Goal: Task Accomplishment & Management: Manage account settings

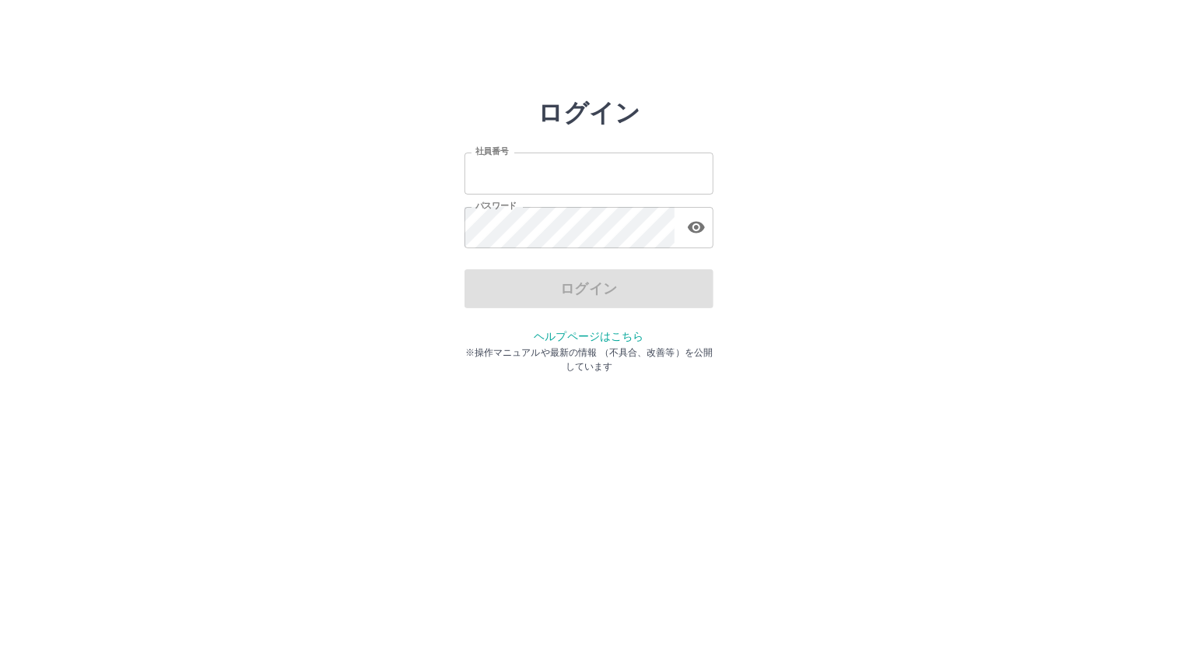
type input "*******"
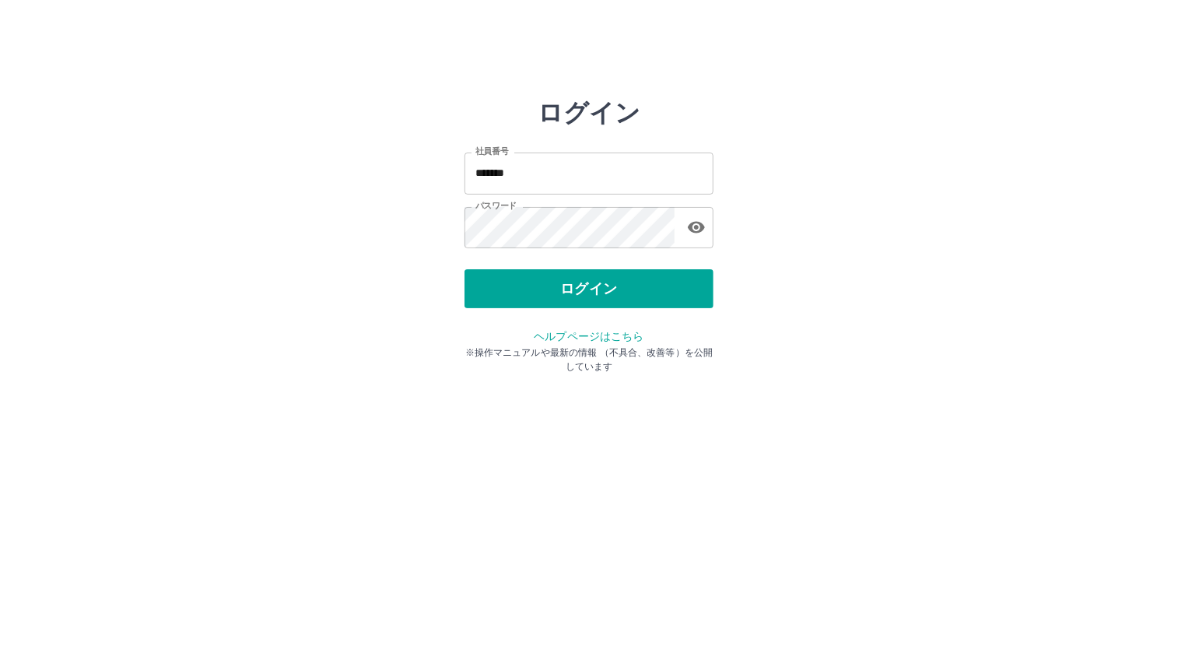
click at [526, 288] on div "ログイン" at bounding box center [588, 288] width 249 height 39
click at [526, 288] on button "ログイン" at bounding box center [588, 288] width 249 height 39
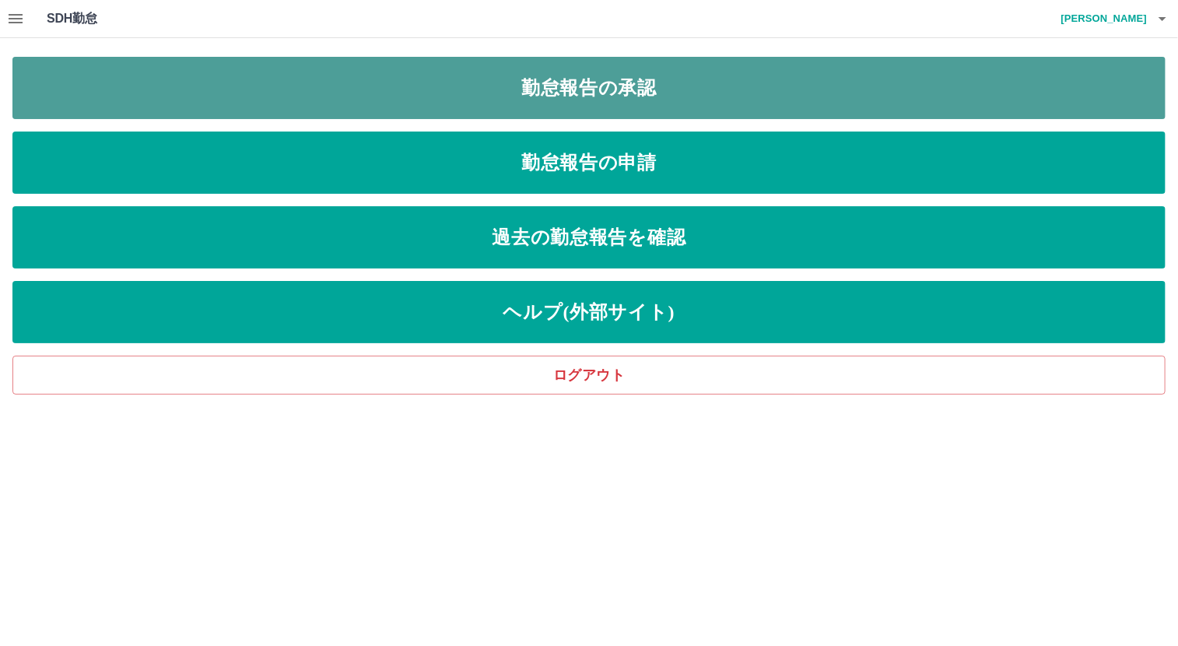
click at [374, 83] on link "勤怠報告の承認" at bounding box center [588, 88] width 1153 height 62
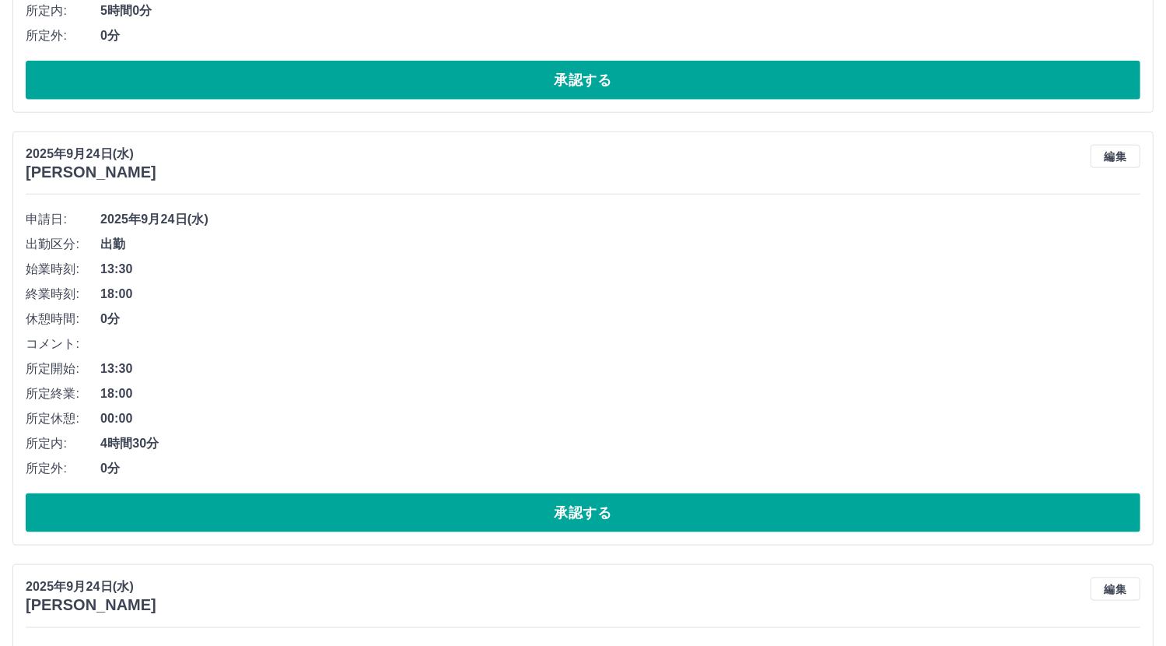
scroll to position [1867, 0]
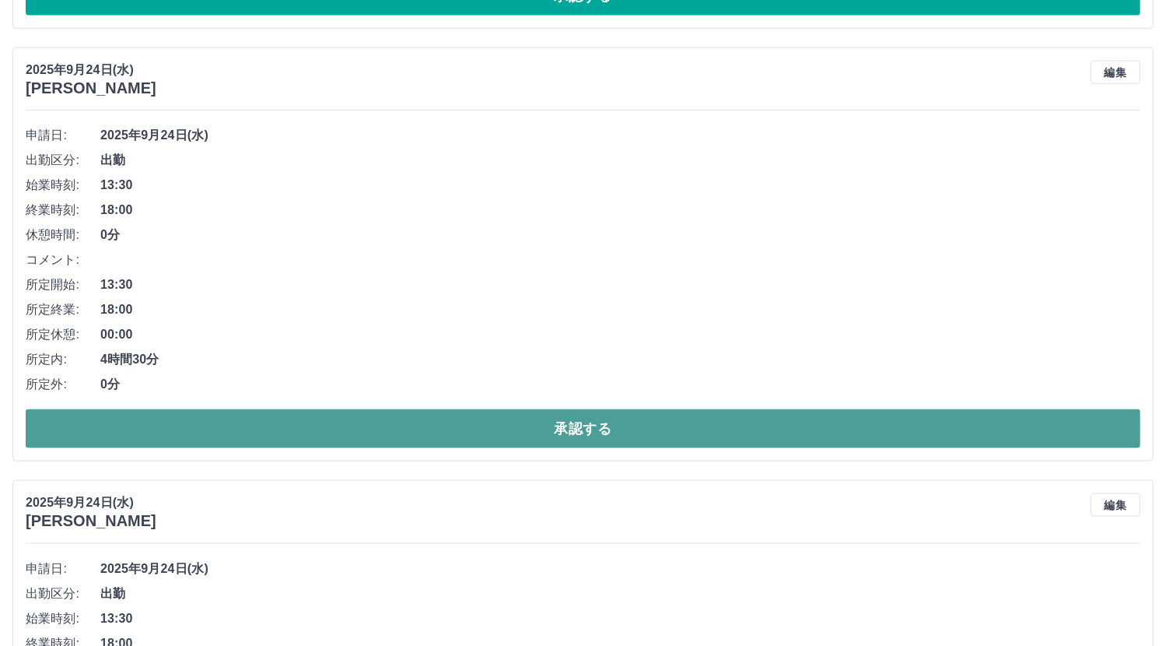
click at [503, 426] on button "承認する" at bounding box center [583, 428] width 1115 height 39
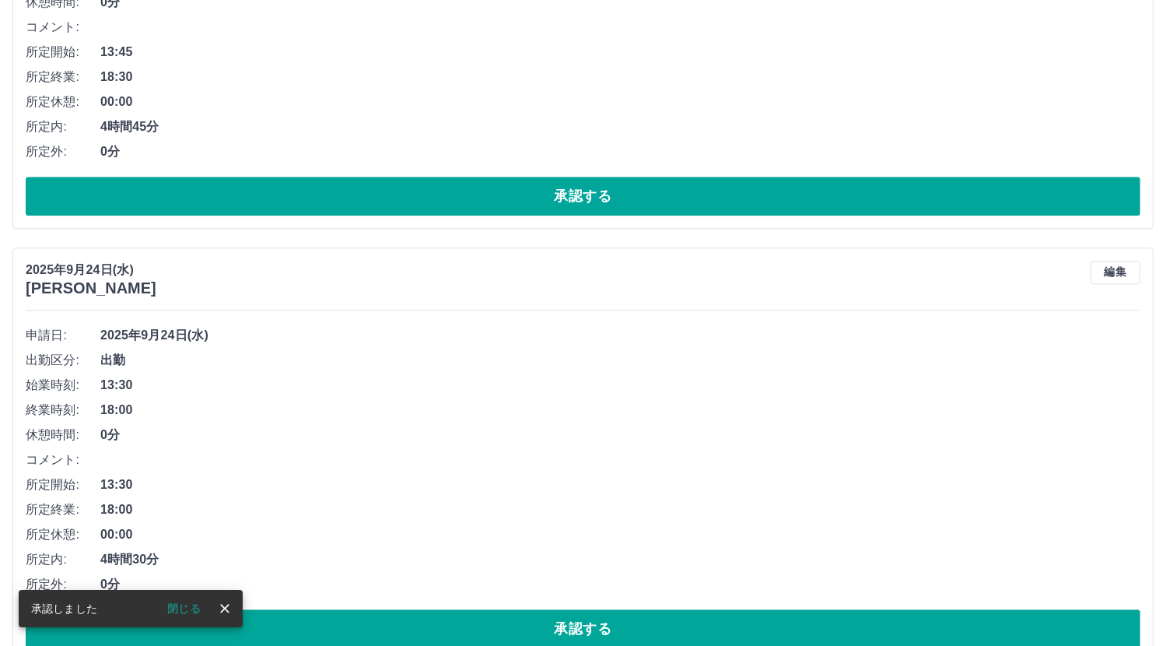
scroll to position [3967, 0]
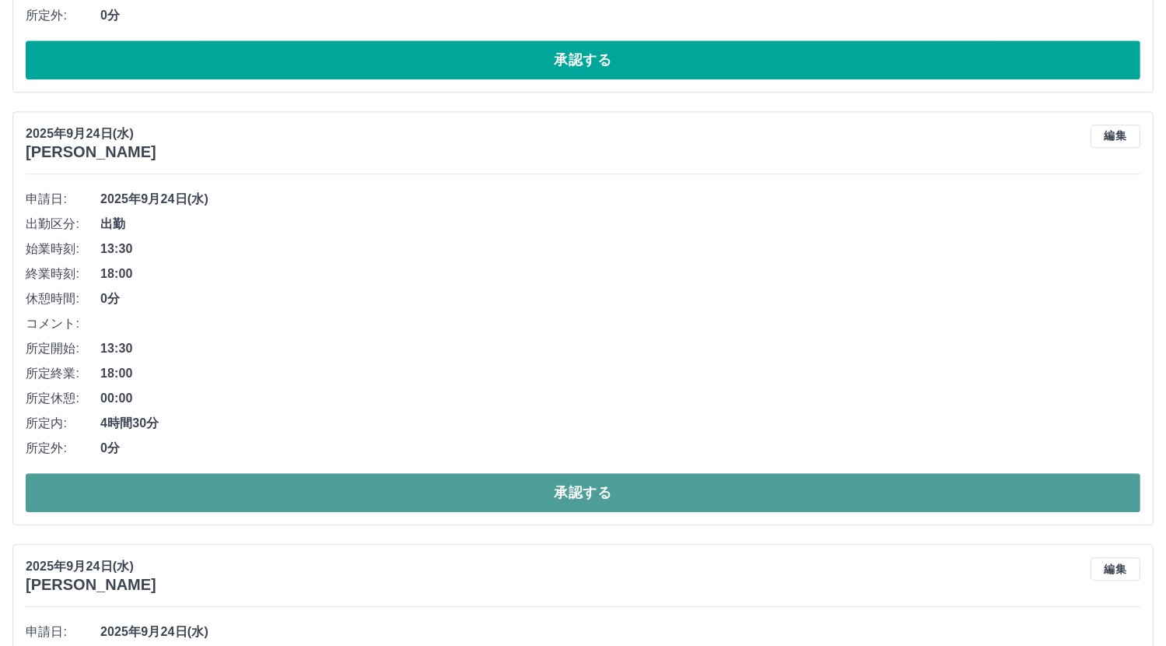
click at [548, 492] on button "承認する" at bounding box center [583, 492] width 1115 height 39
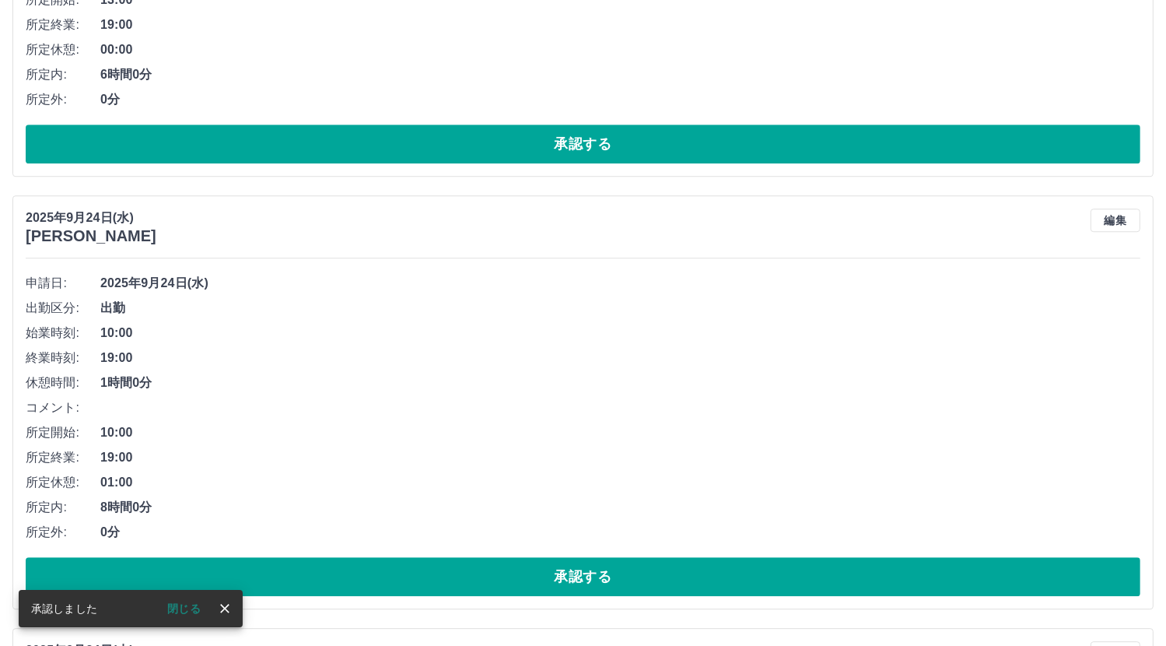
scroll to position [4434, 0]
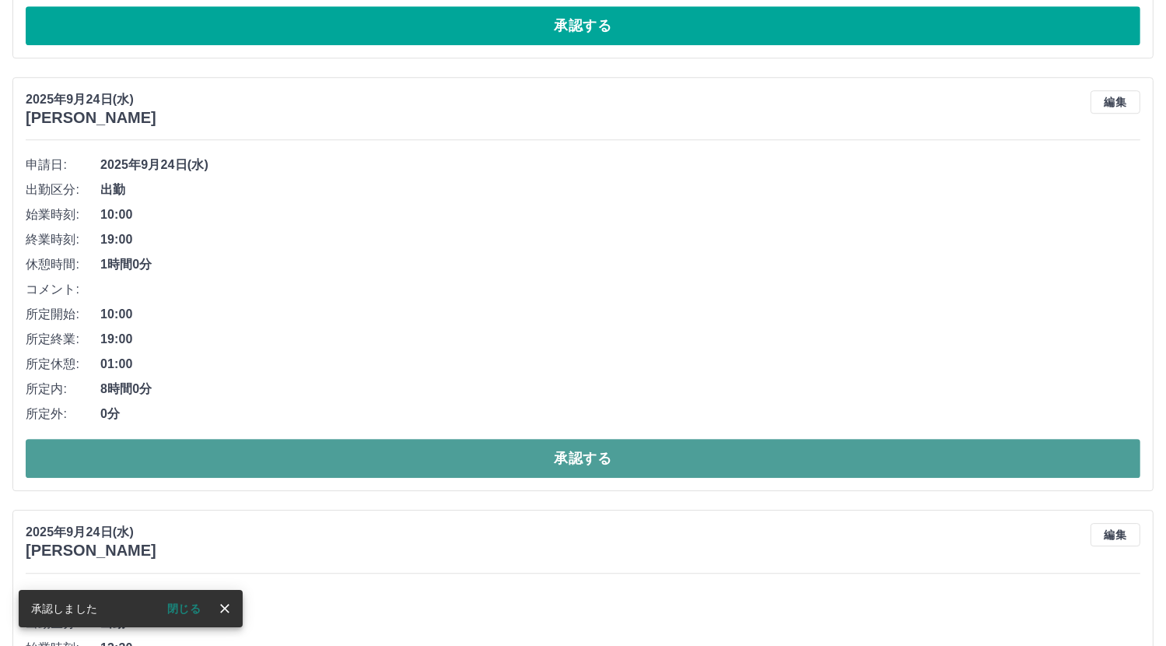
click at [492, 448] on button "承認する" at bounding box center [583, 458] width 1115 height 39
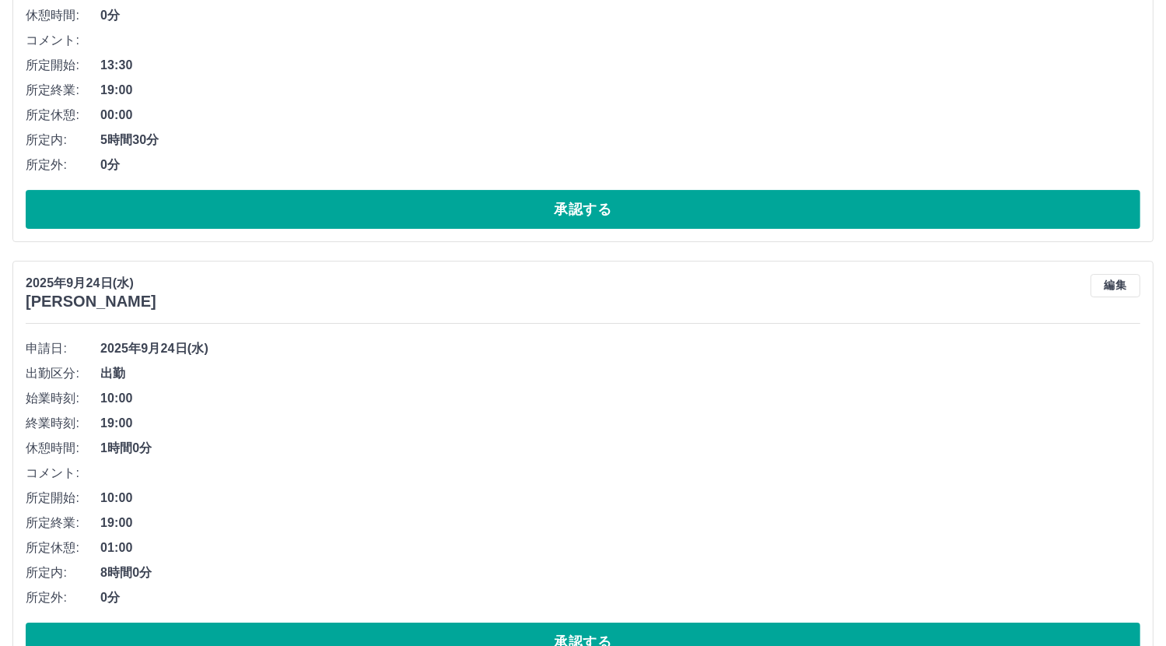
scroll to position [5212, 0]
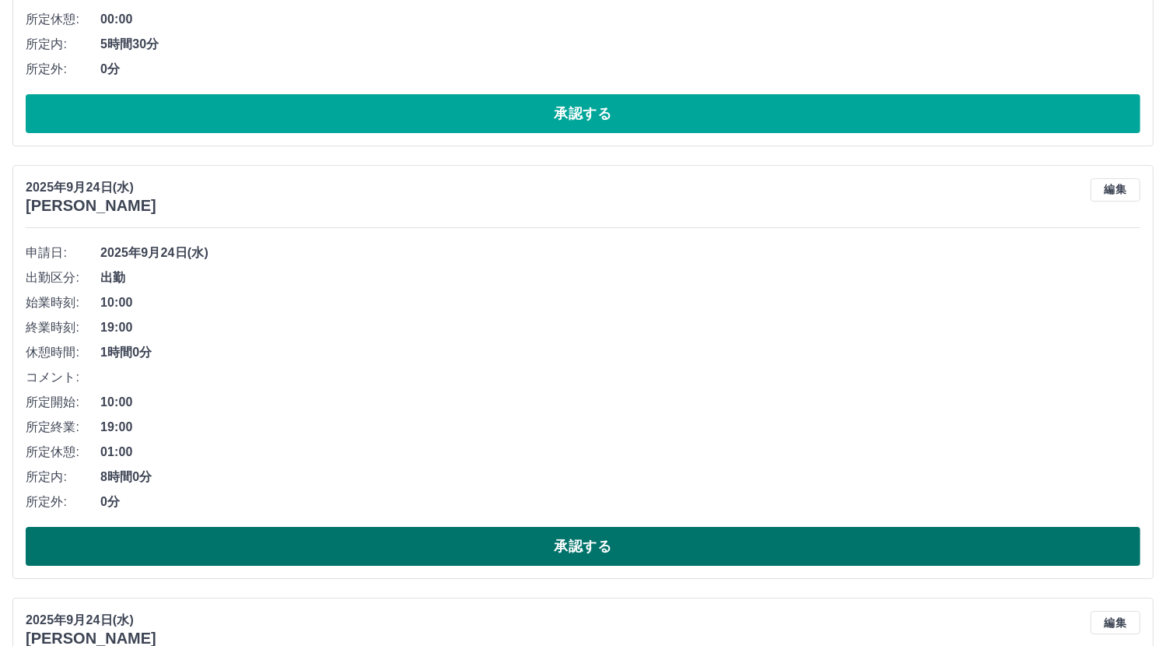
click at [517, 535] on button "承認する" at bounding box center [583, 546] width 1115 height 39
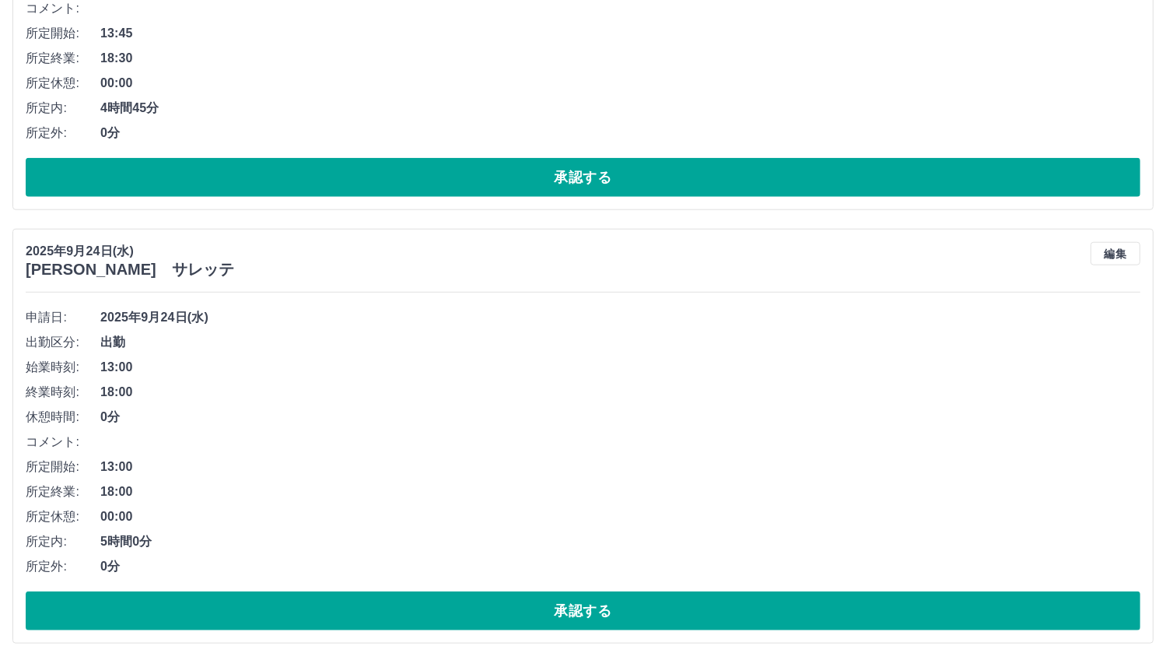
scroll to position [7313, 0]
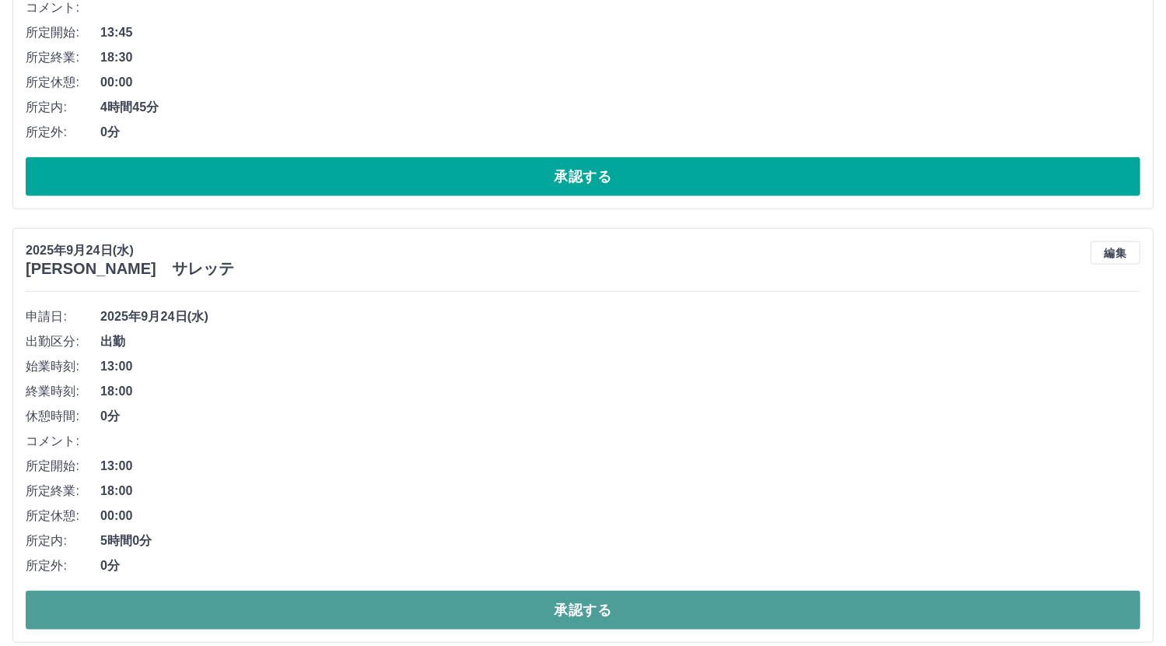
click at [492, 597] on button "承認する" at bounding box center [583, 609] width 1115 height 39
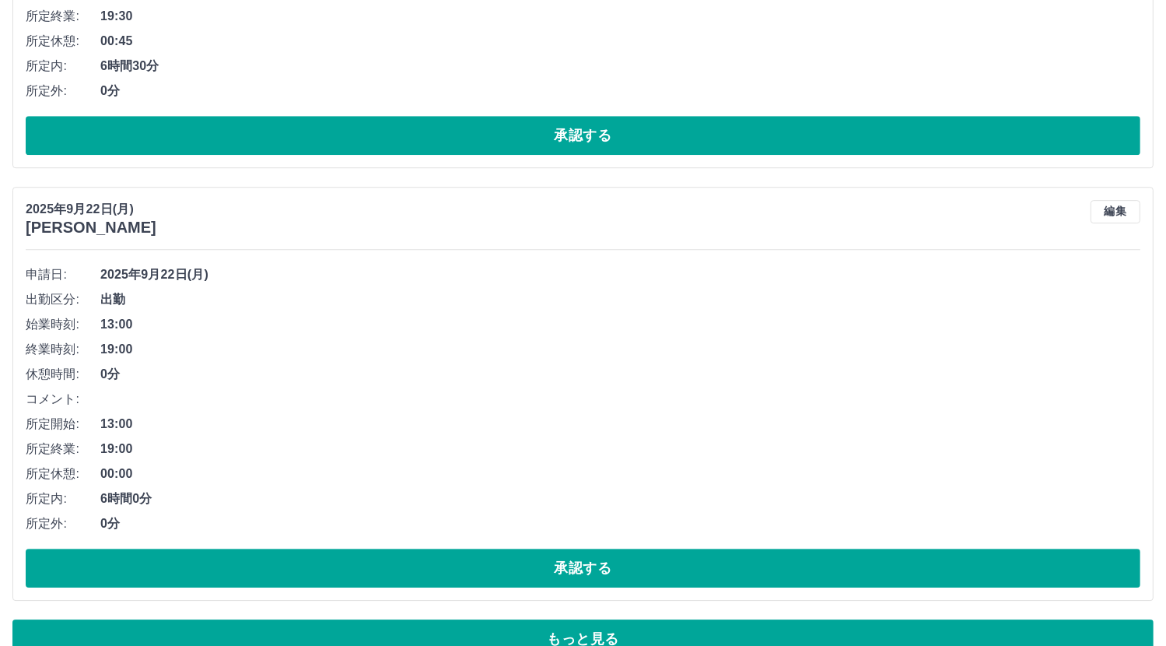
scroll to position [10404, 0]
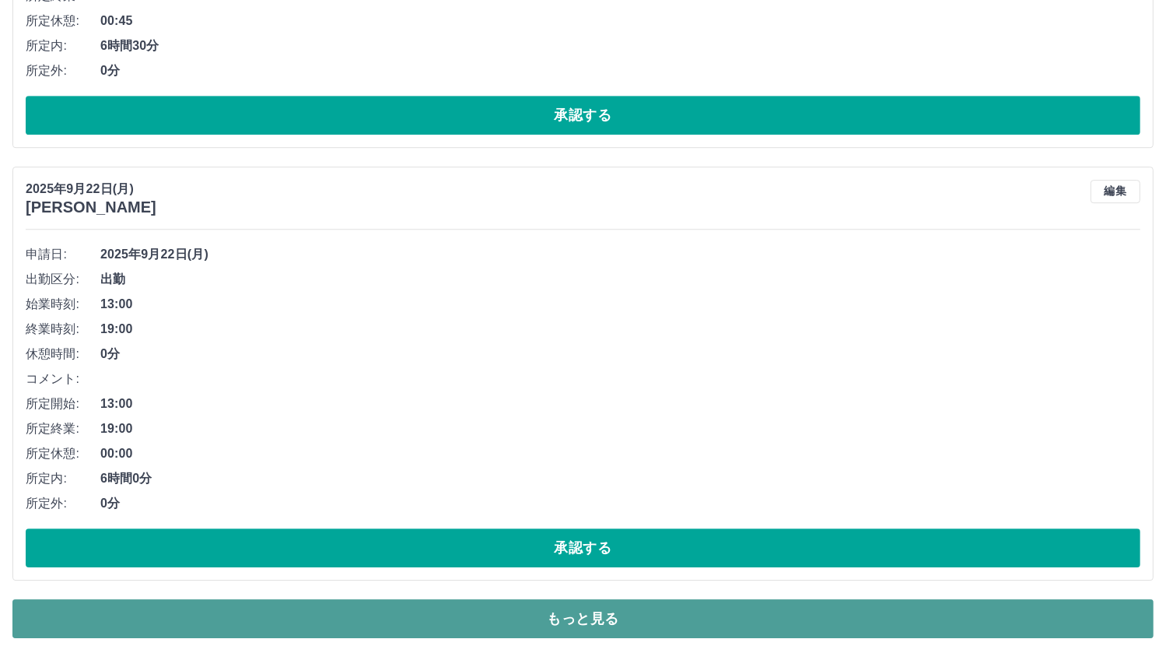
click at [548, 604] on button "もっと見る" at bounding box center [582, 618] width 1141 height 39
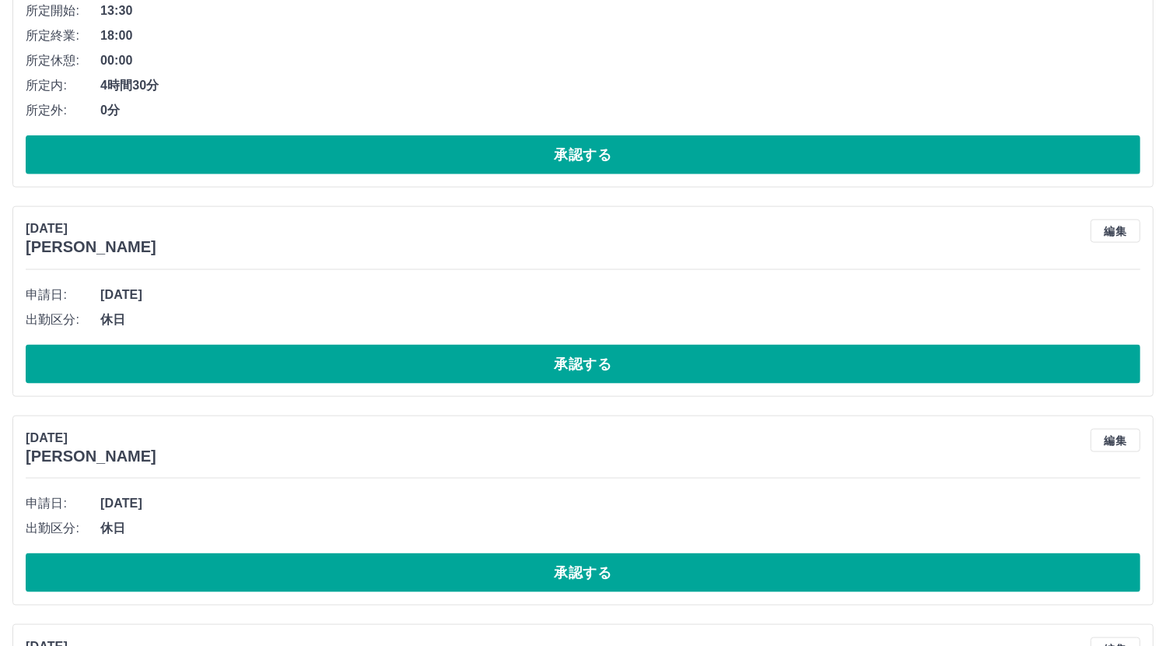
scroll to position [19506, 0]
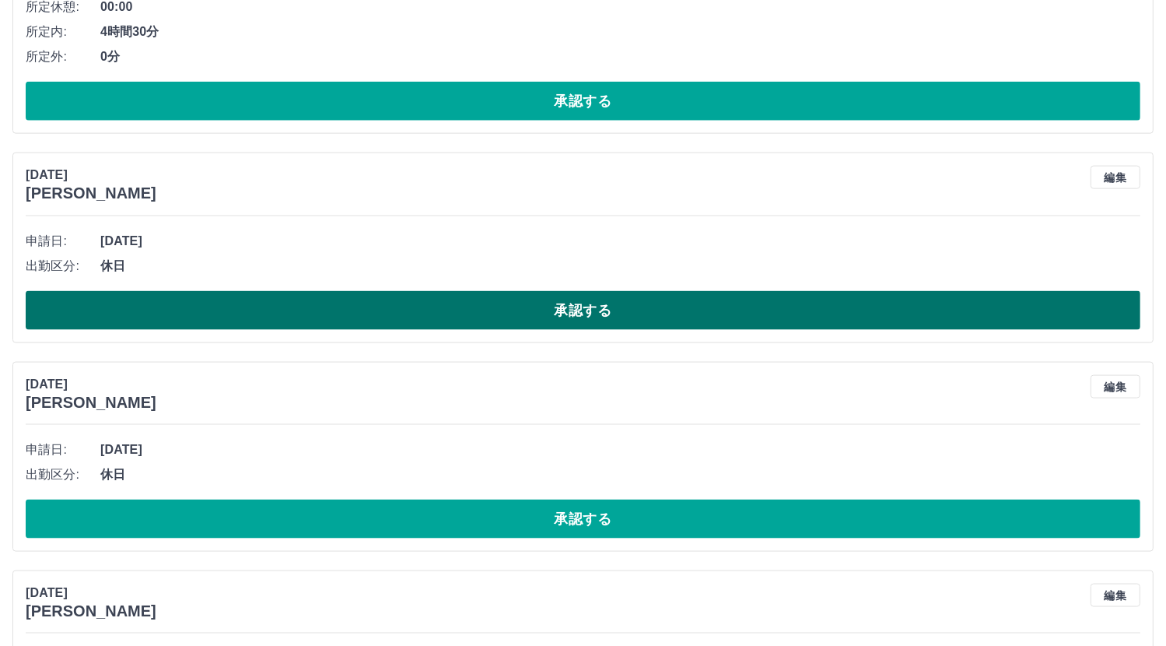
click at [338, 291] on button "承認する" at bounding box center [583, 310] width 1115 height 39
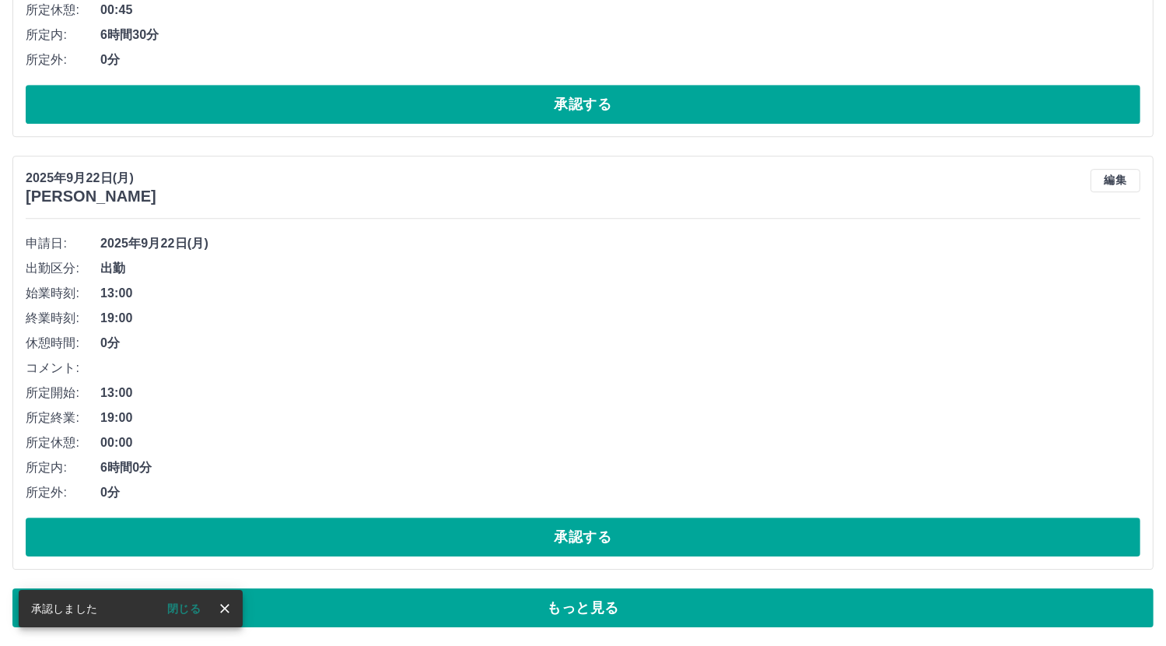
scroll to position [10404, 0]
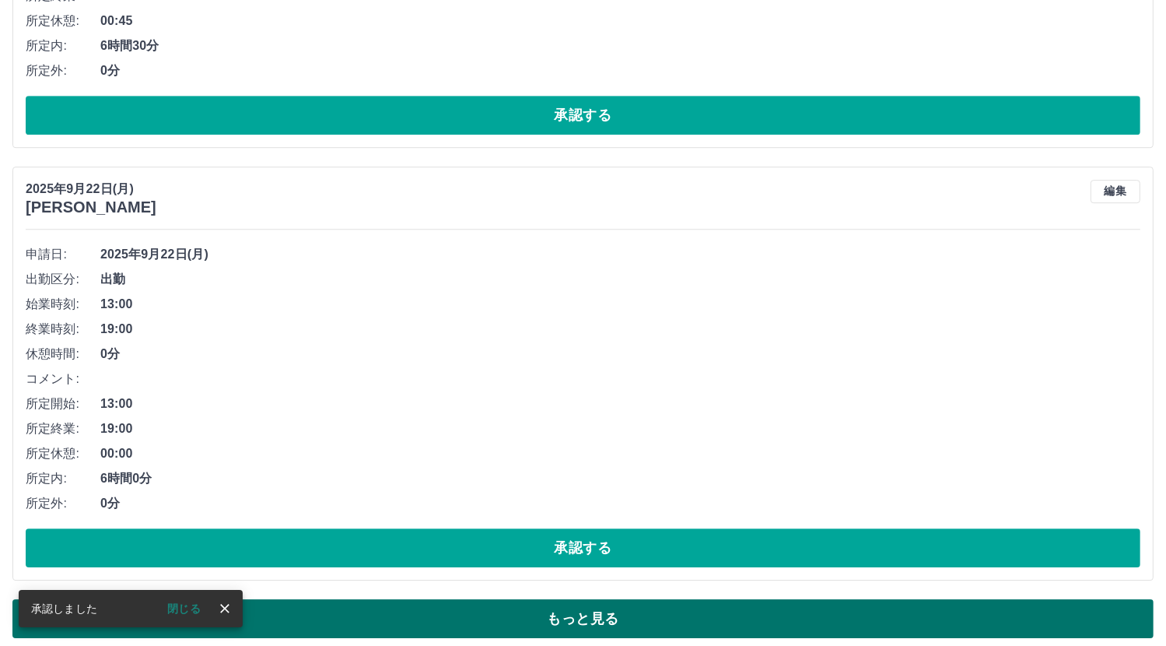
click at [590, 608] on button "もっと見る" at bounding box center [582, 618] width 1141 height 39
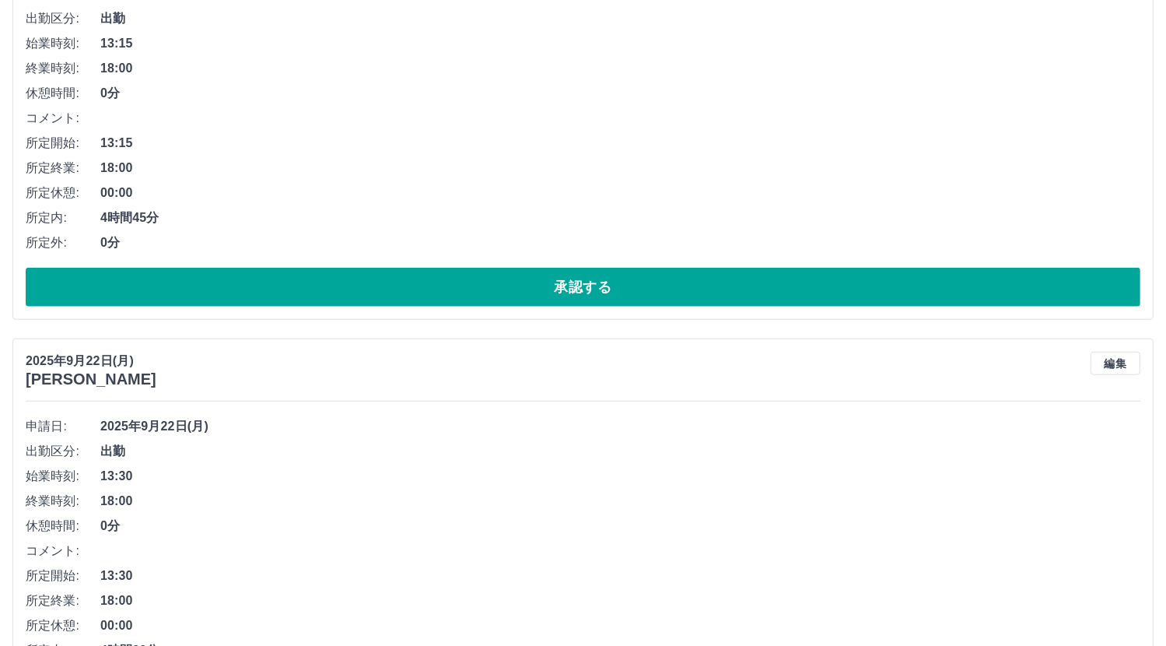
scroll to position [19290, 0]
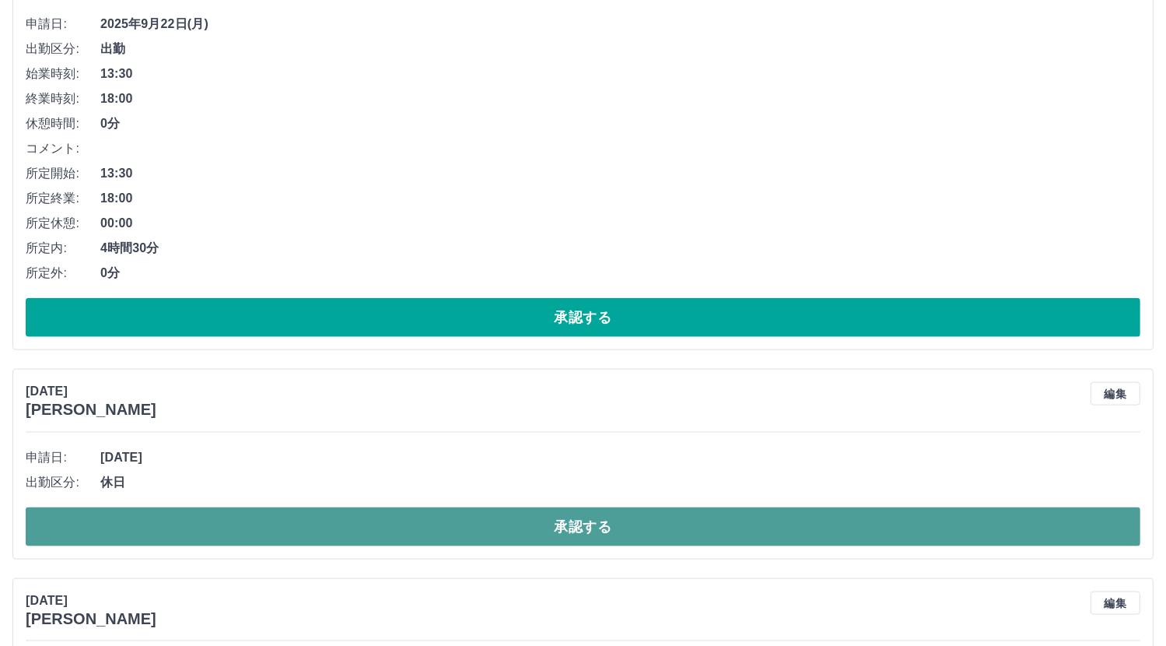
click at [650, 516] on button "承認する" at bounding box center [583, 526] width 1115 height 39
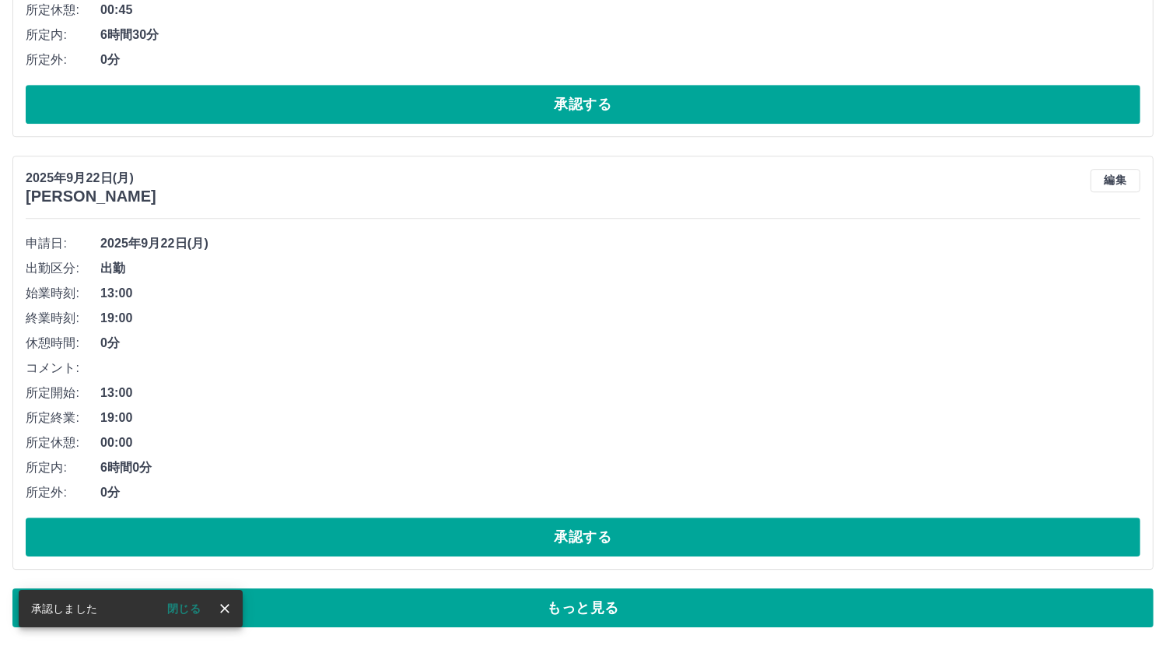
scroll to position [10404, 0]
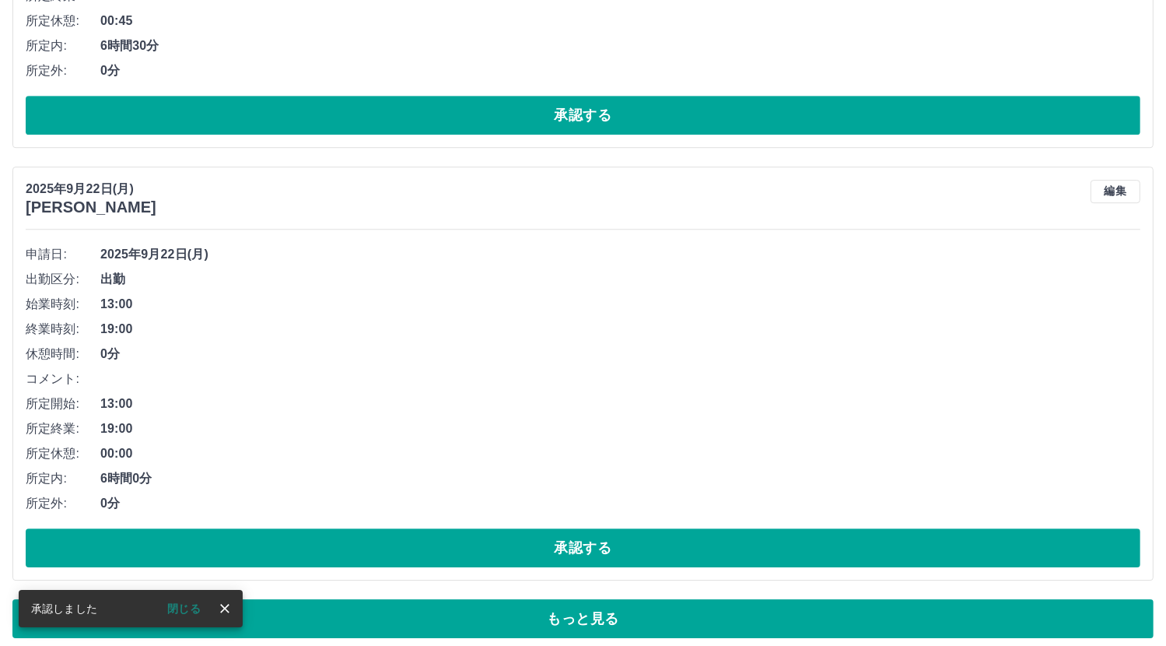
click at [1032, 606] on button "もっと見る" at bounding box center [582, 618] width 1141 height 39
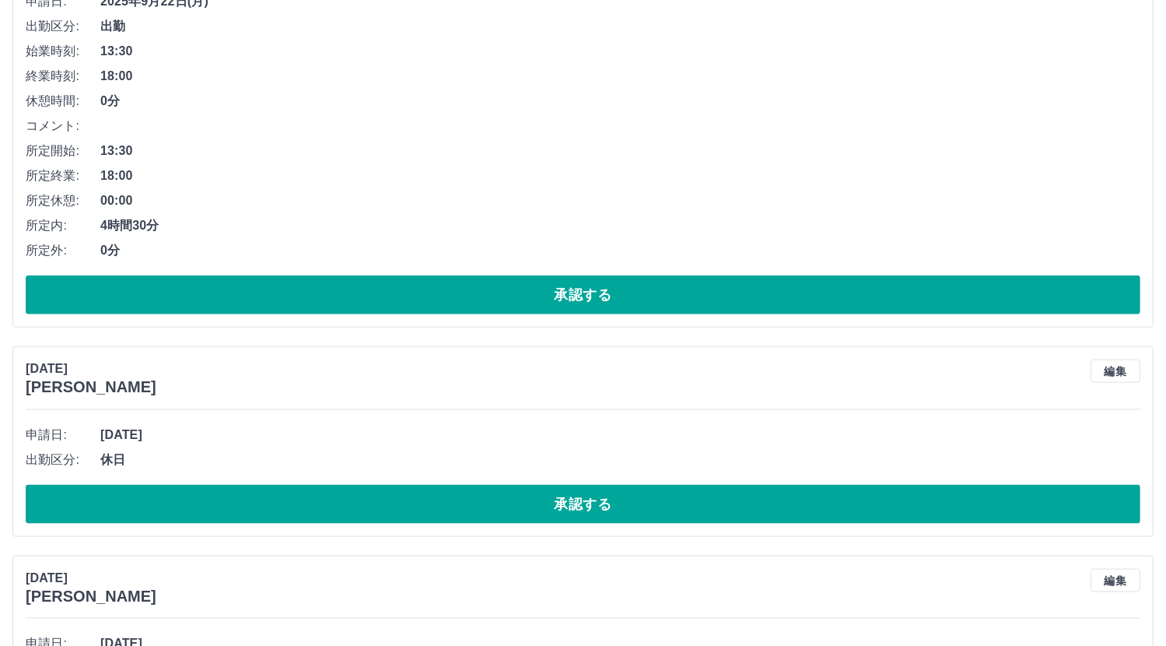
scroll to position [19330, 0]
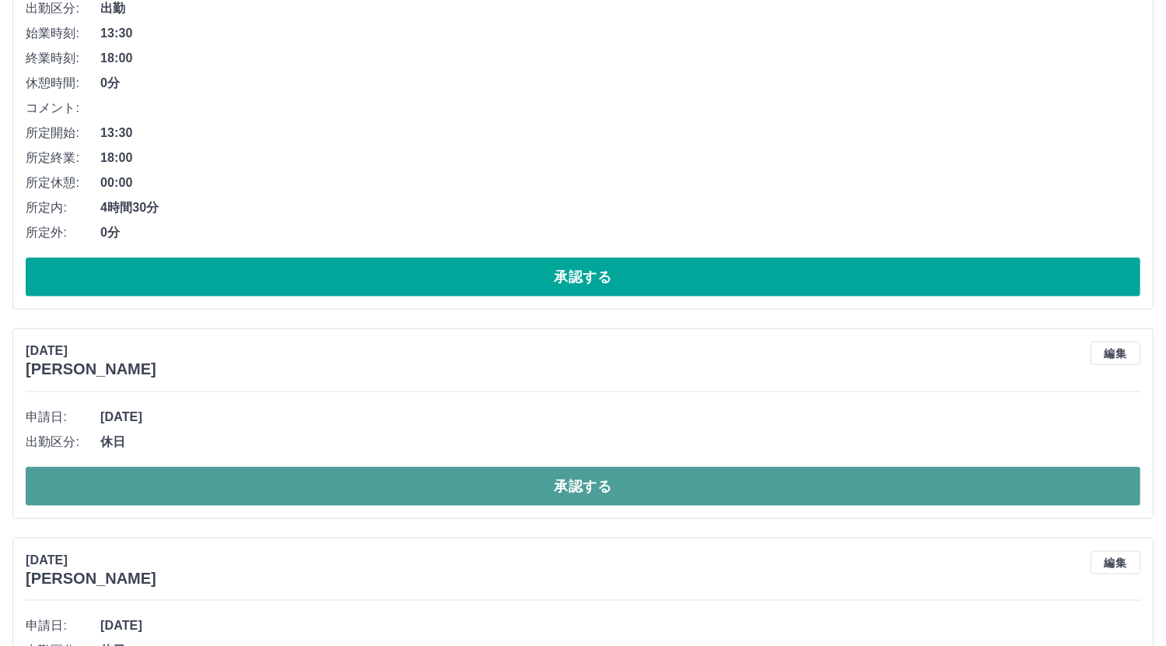
click at [589, 468] on button "承認する" at bounding box center [583, 486] width 1115 height 39
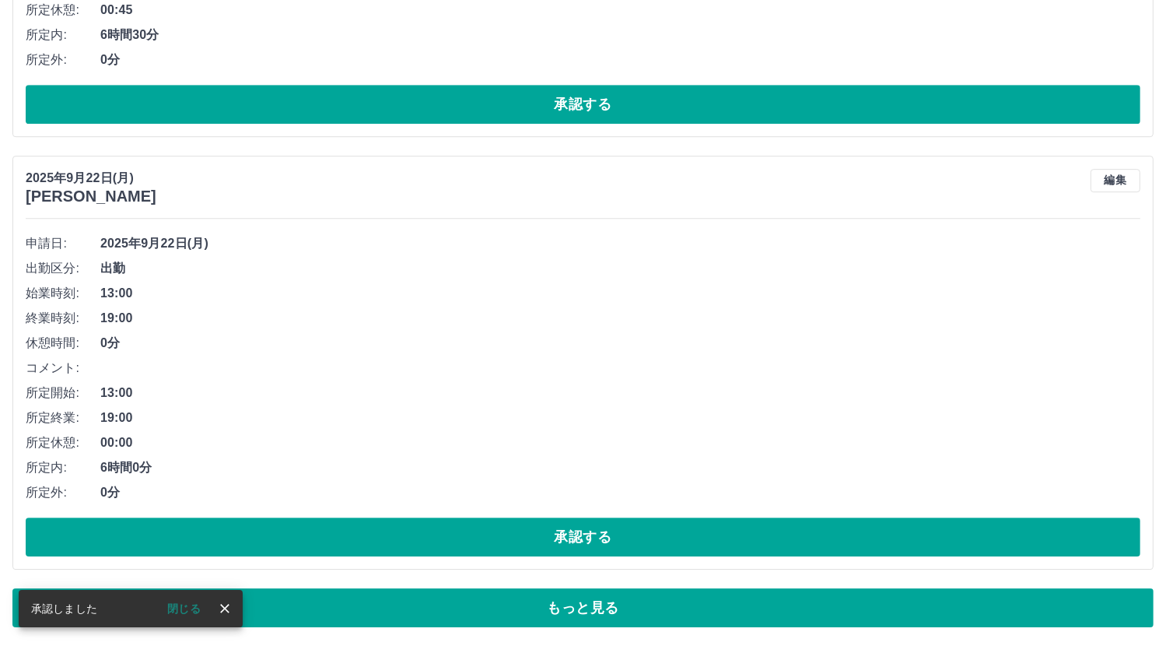
scroll to position [10404, 0]
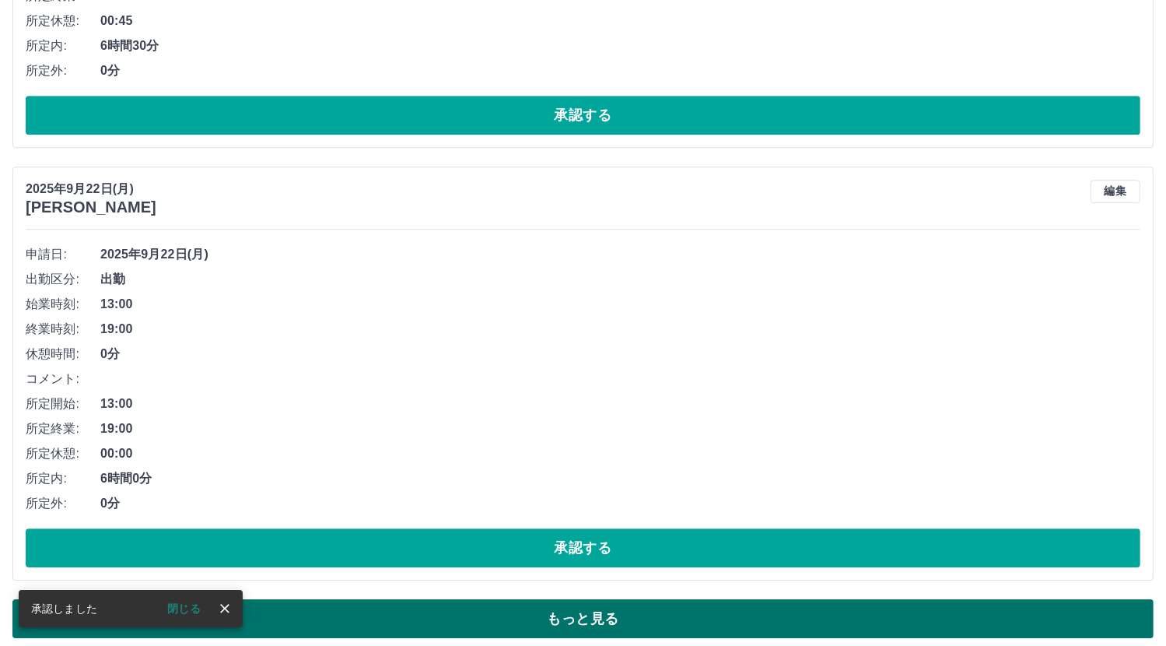
click at [1116, 609] on button "もっと見る" at bounding box center [582, 618] width 1141 height 39
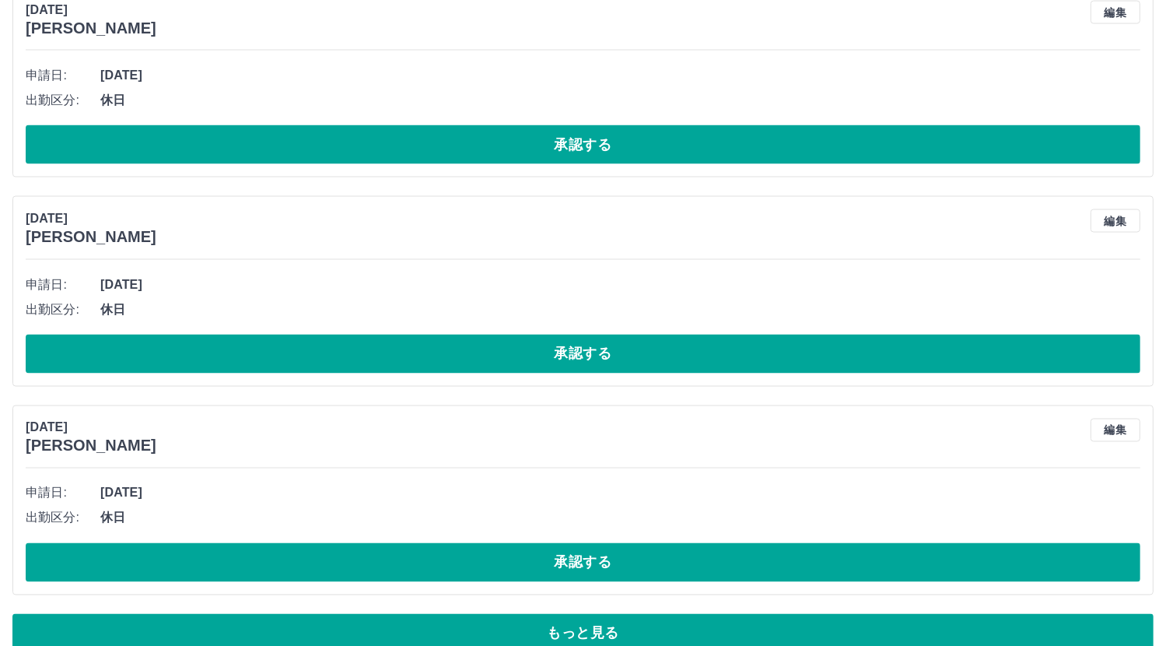
scroll to position [20092, 0]
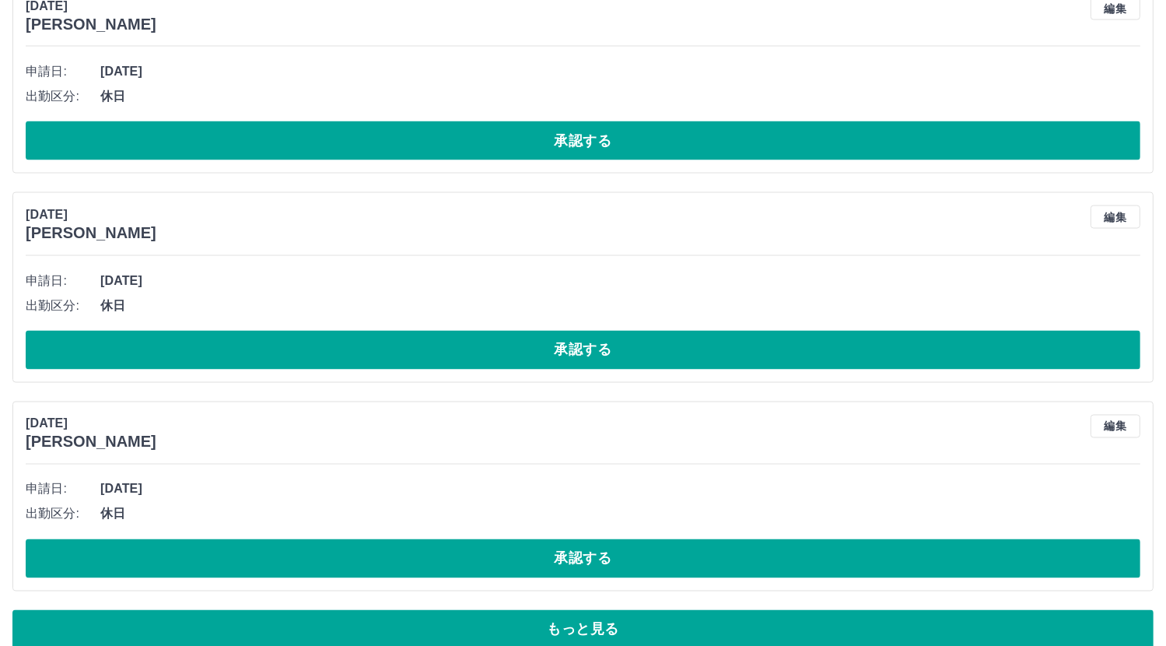
click at [786, 615] on button "もっと見る" at bounding box center [582, 629] width 1141 height 39
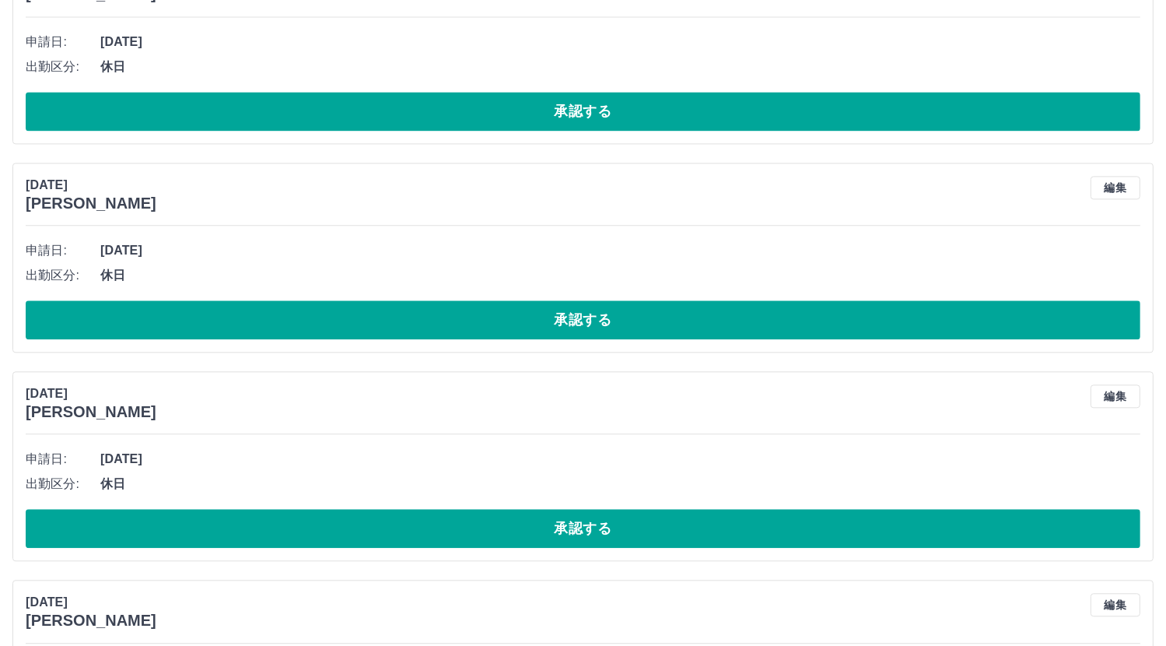
scroll to position [20948, 0]
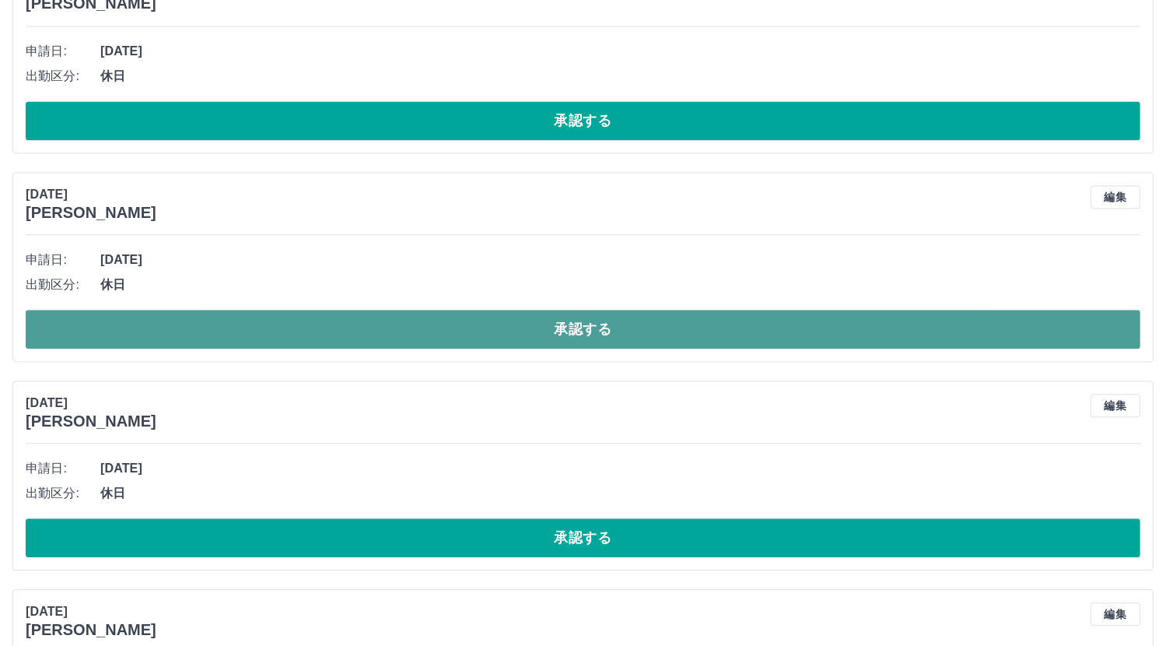
click at [670, 310] on button "承認する" at bounding box center [583, 329] width 1115 height 39
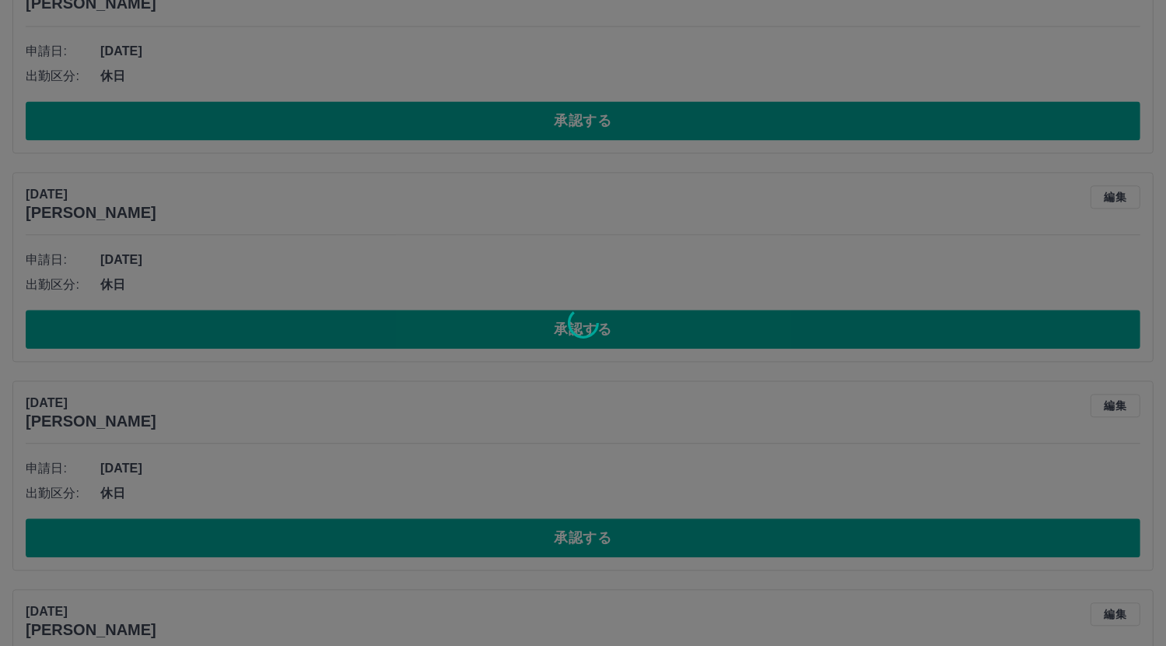
scroll to position [10404, 0]
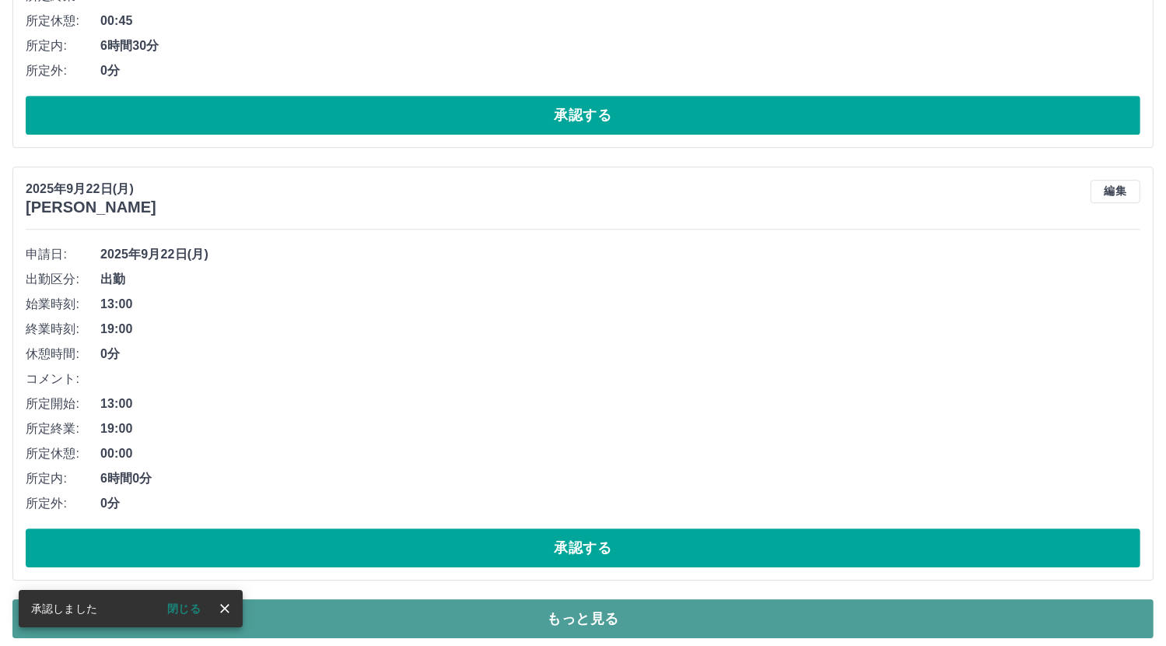
click at [581, 603] on button "もっと見る" at bounding box center [582, 618] width 1141 height 39
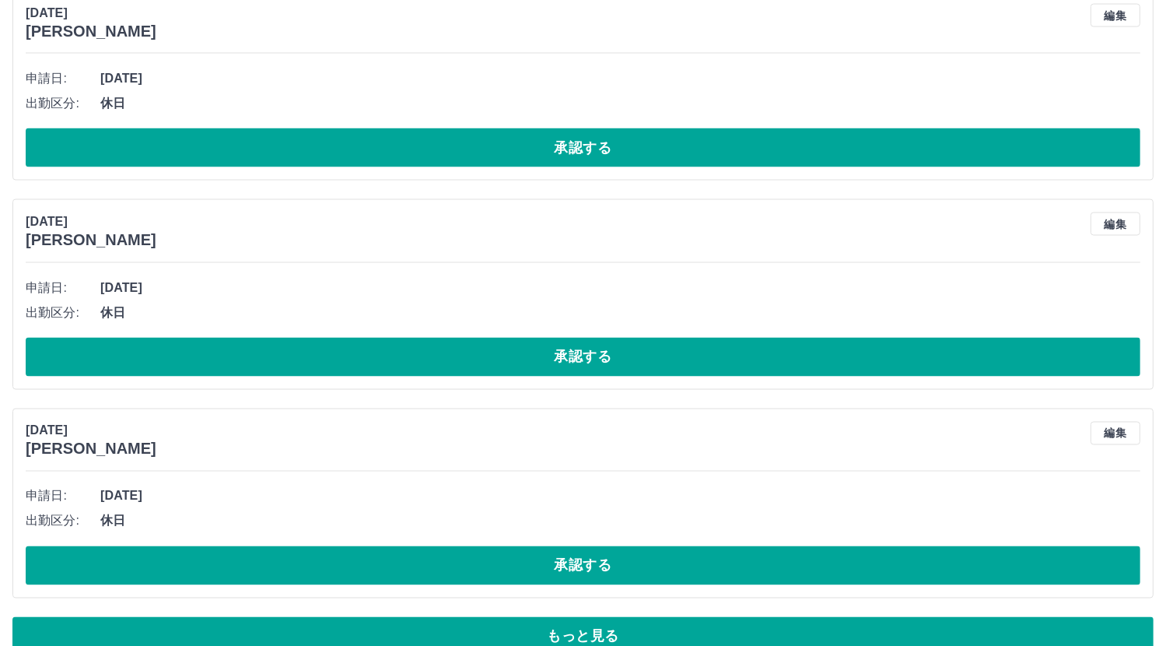
scroll to position [20092, 0]
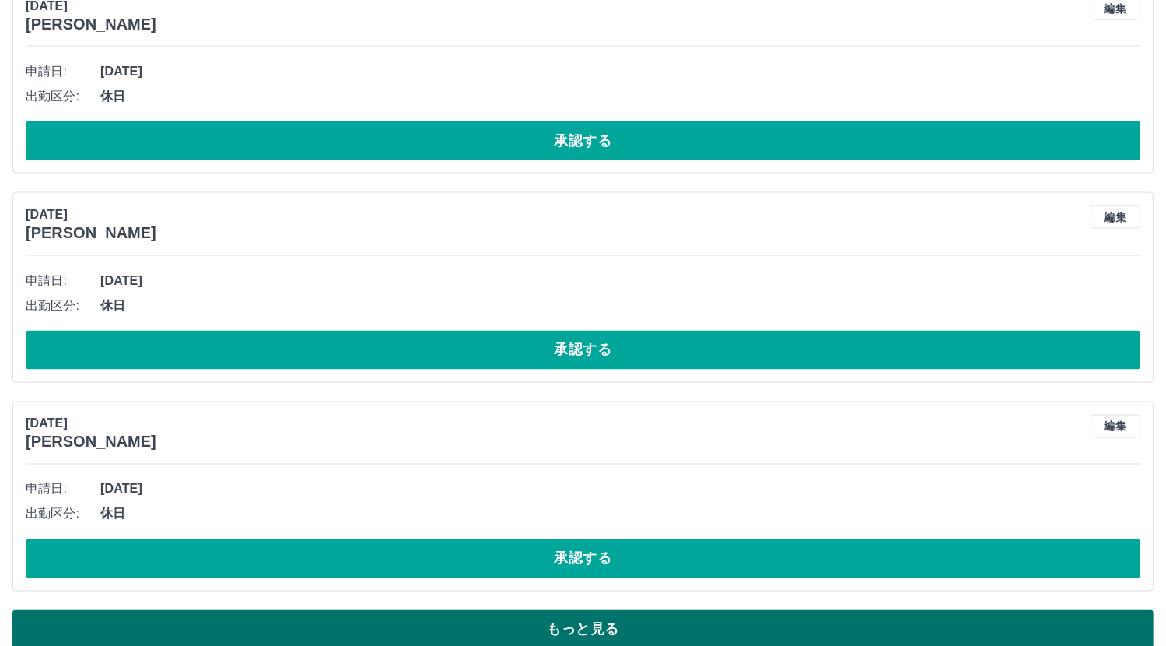
click at [646, 615] on button "もっと見る" at bounding box center [582, 629] width 1141 height 39
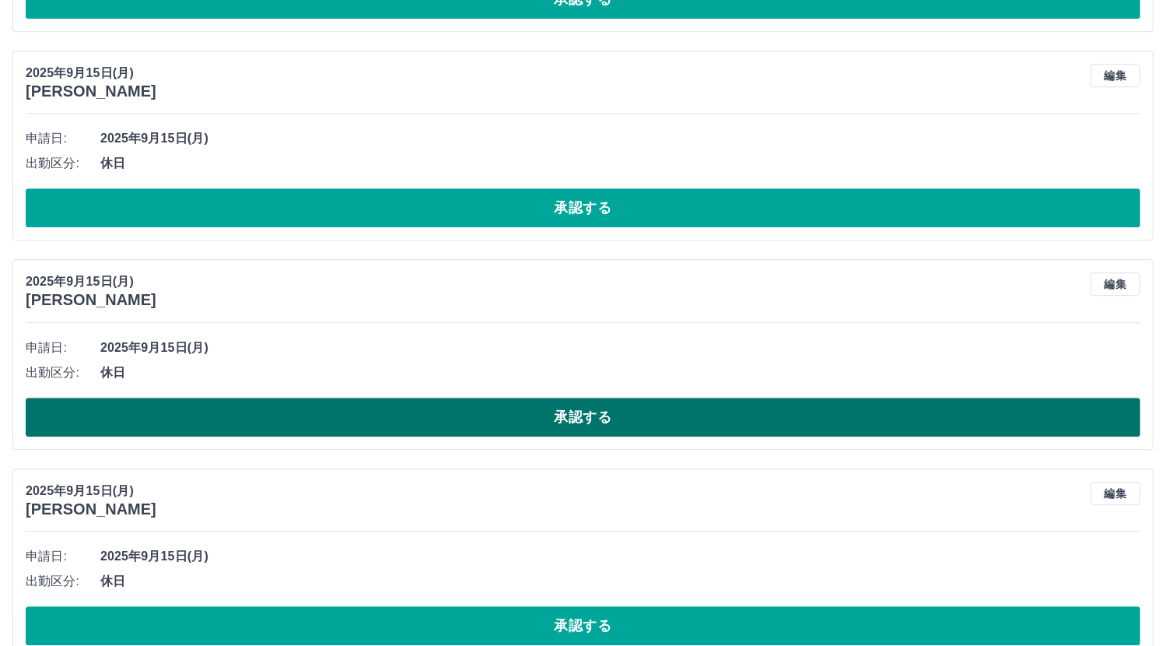
scroll to position [21960, 0]
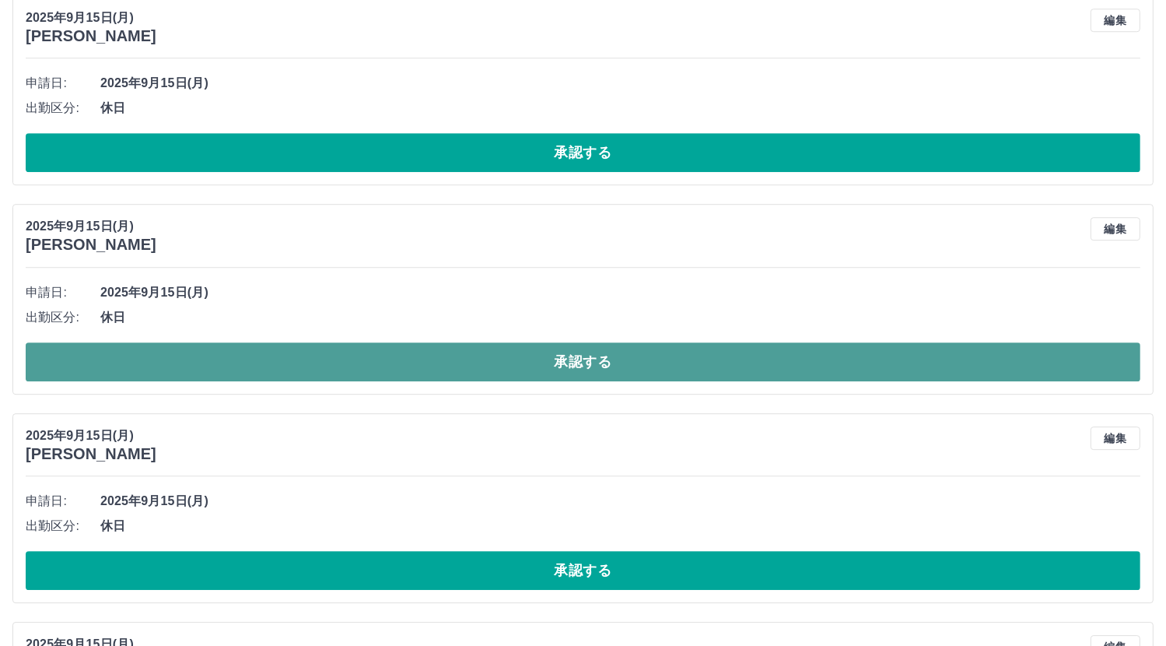
click at [473, 342] on button "承認する" at bounding box center [583, 361] width 1115 height 39
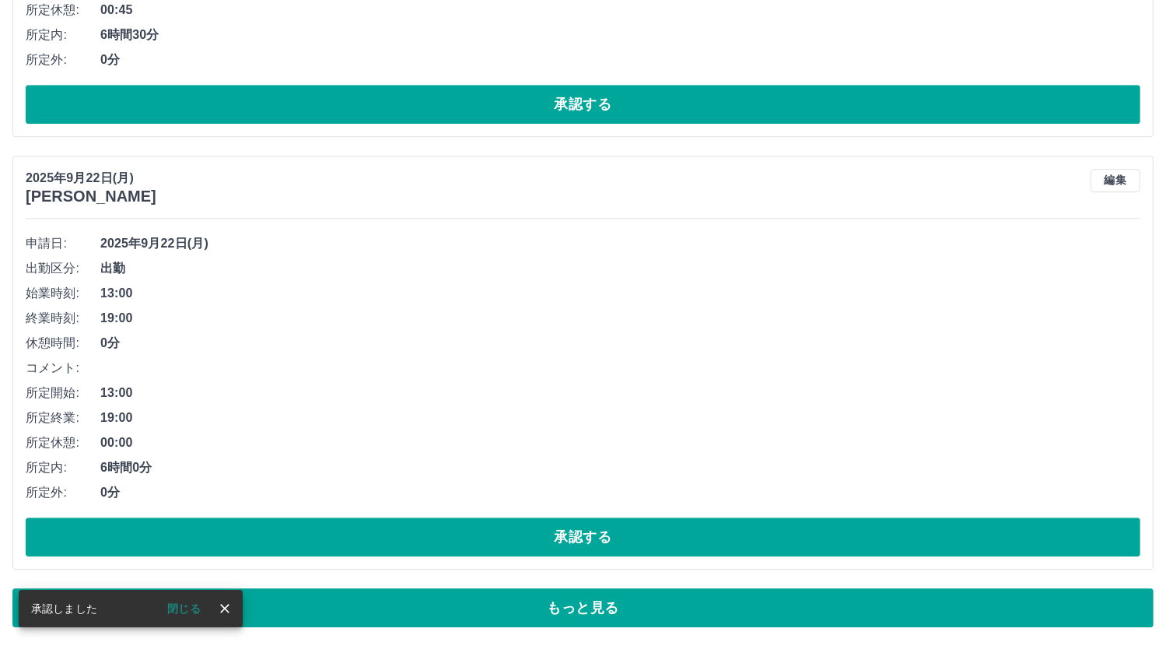
scroll to position [10404, 0]
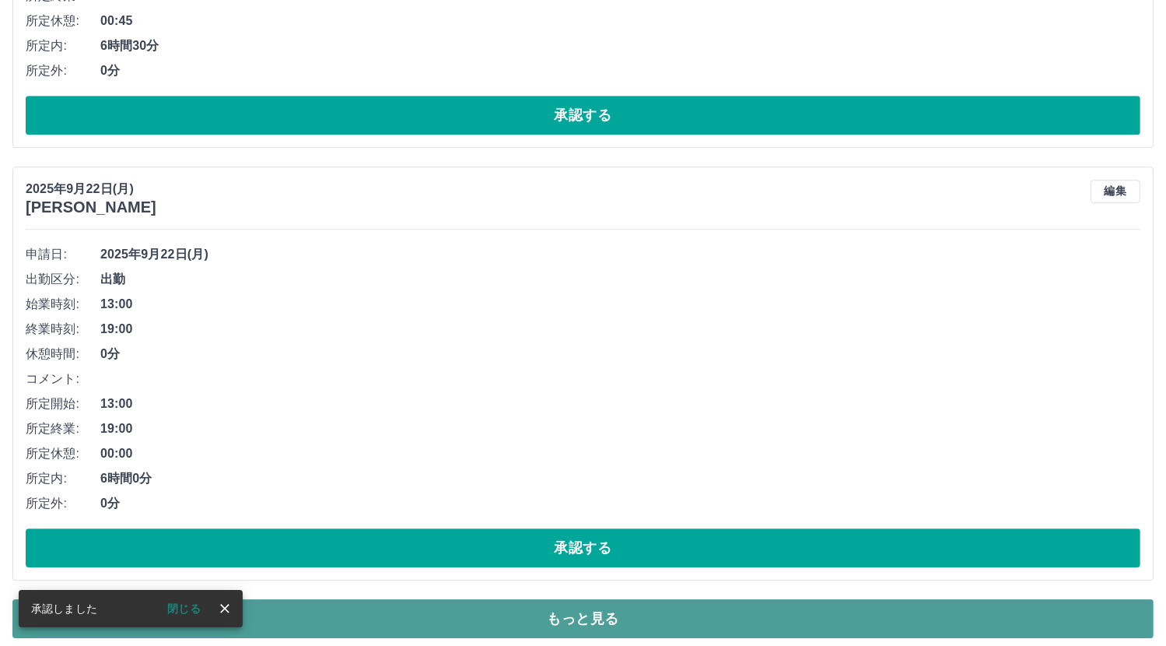
click at [871, 606] on button "もっと見る" at bounding box center [582, 618] width 1141 height 39
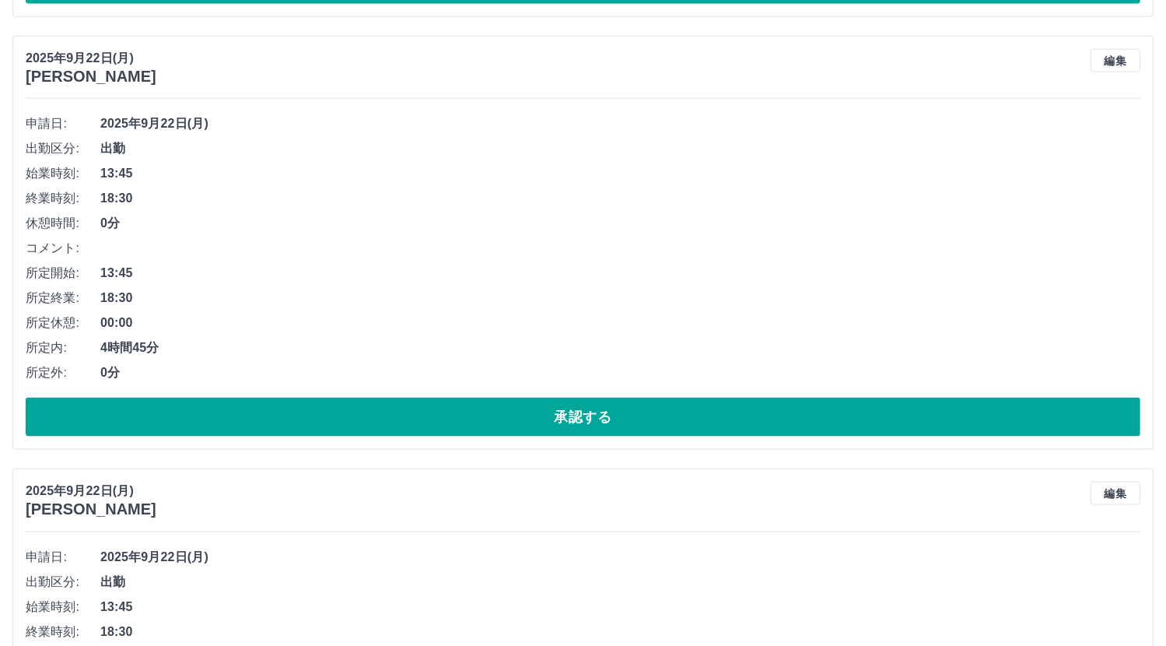
scroll to position [20092, 0]
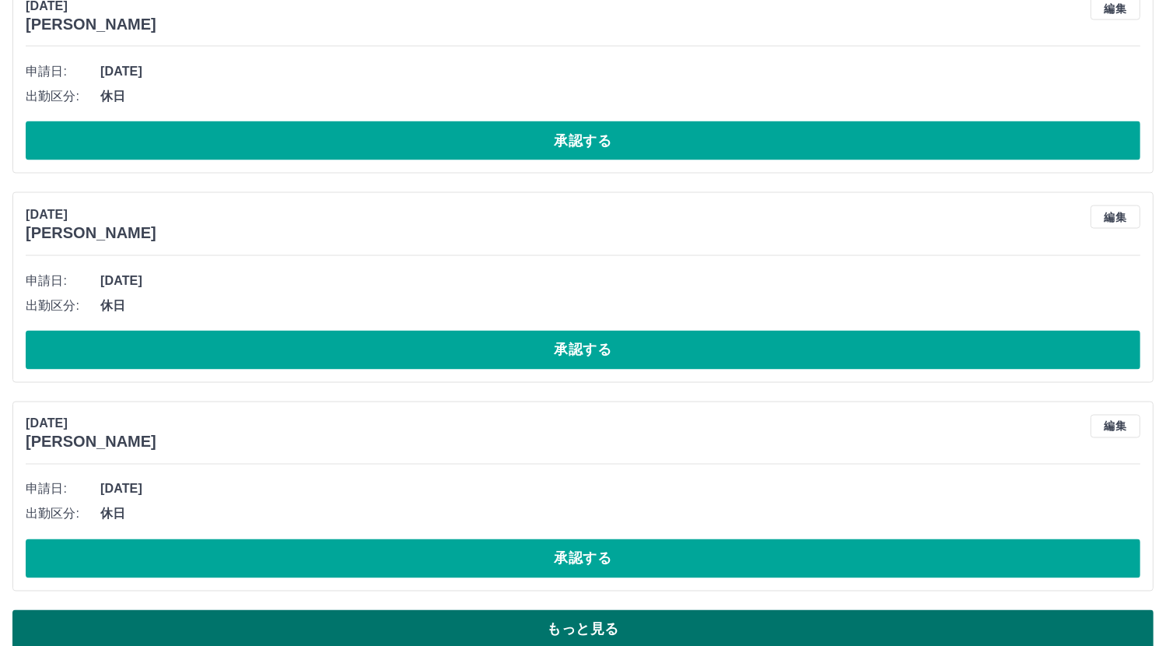
click at [1071, 615] on button "もっと見る" at bounding box center [582, 629] width 1141 height 39
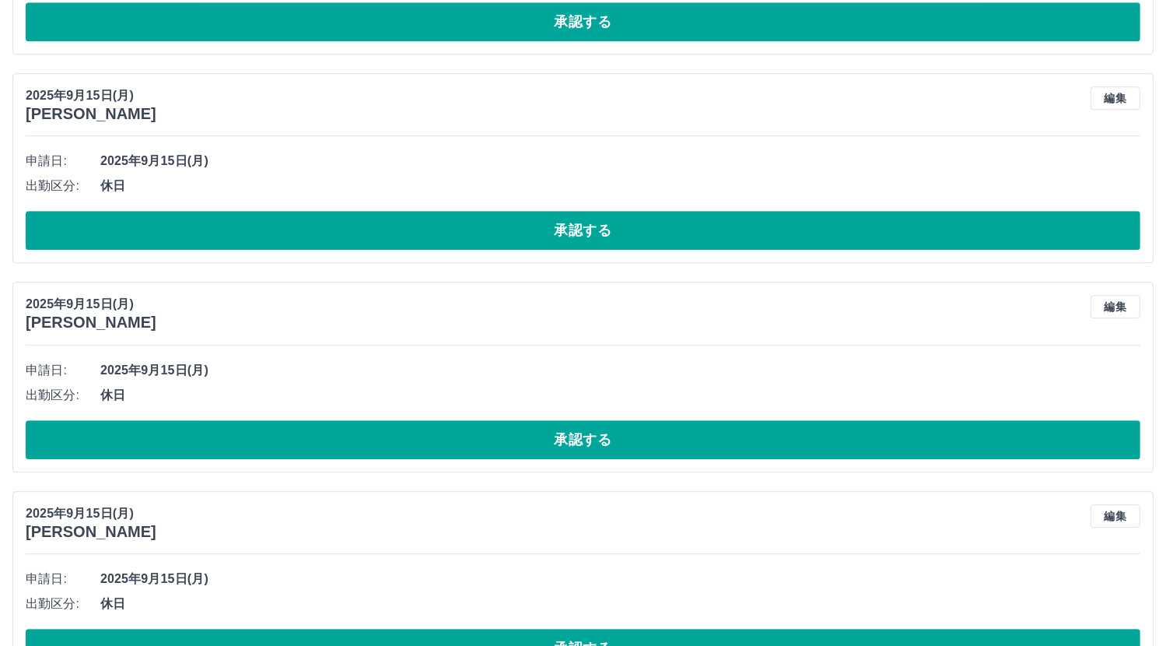
scroll to position [21882, 0]
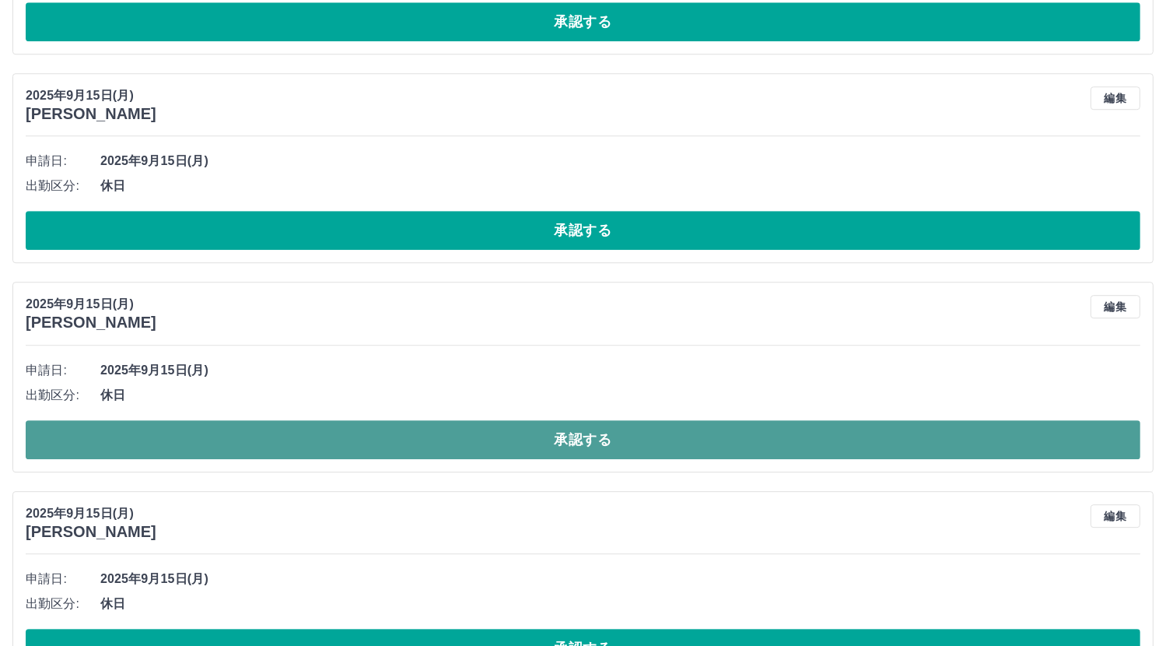
click at [492, 420] on button "承認する" at bounding box center [583, 439] width 1115 height 39
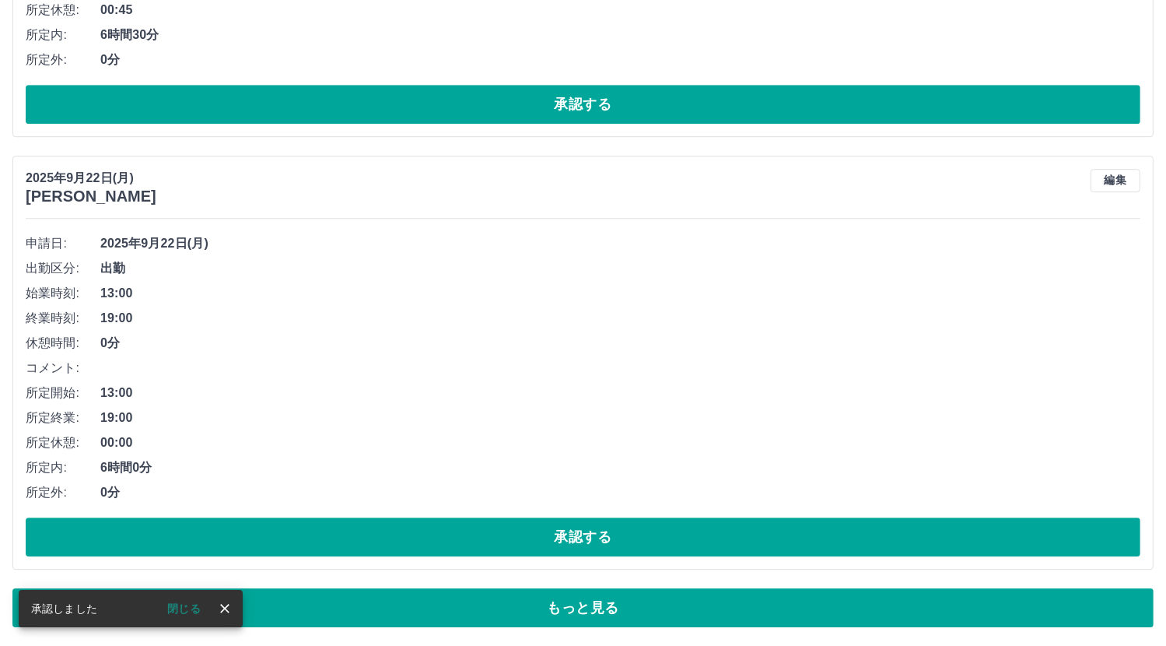
scroll to position [10404, 0]
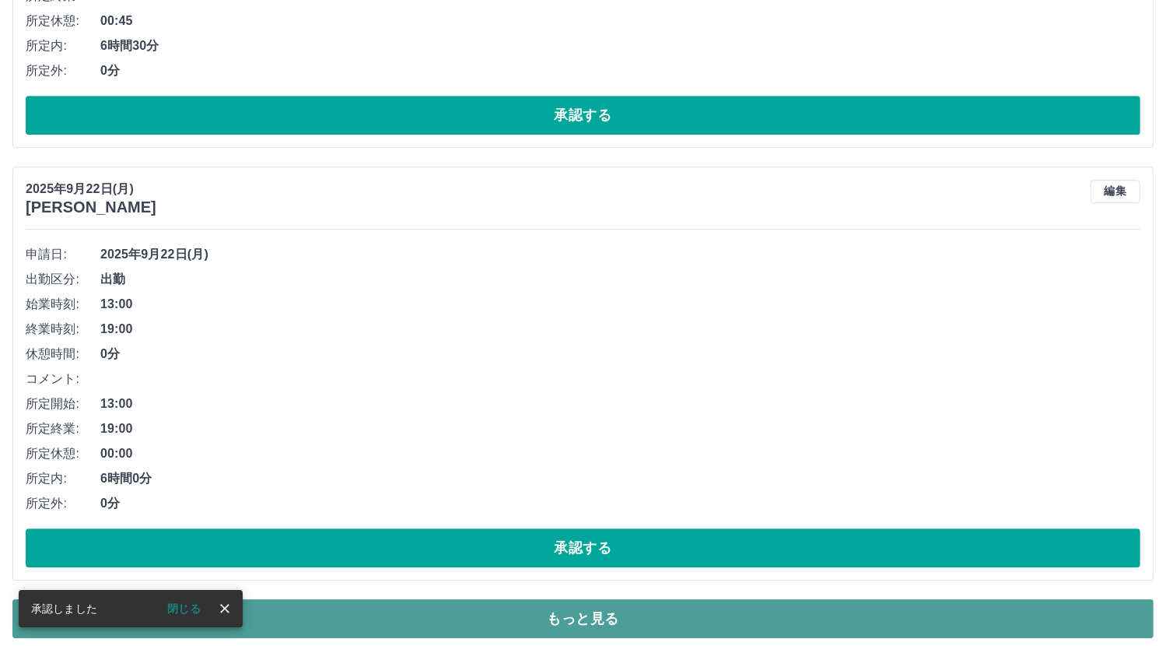
click at [1117, 601] on button "もっと見る" at bounding box center [582, 618] width 1141 height 39
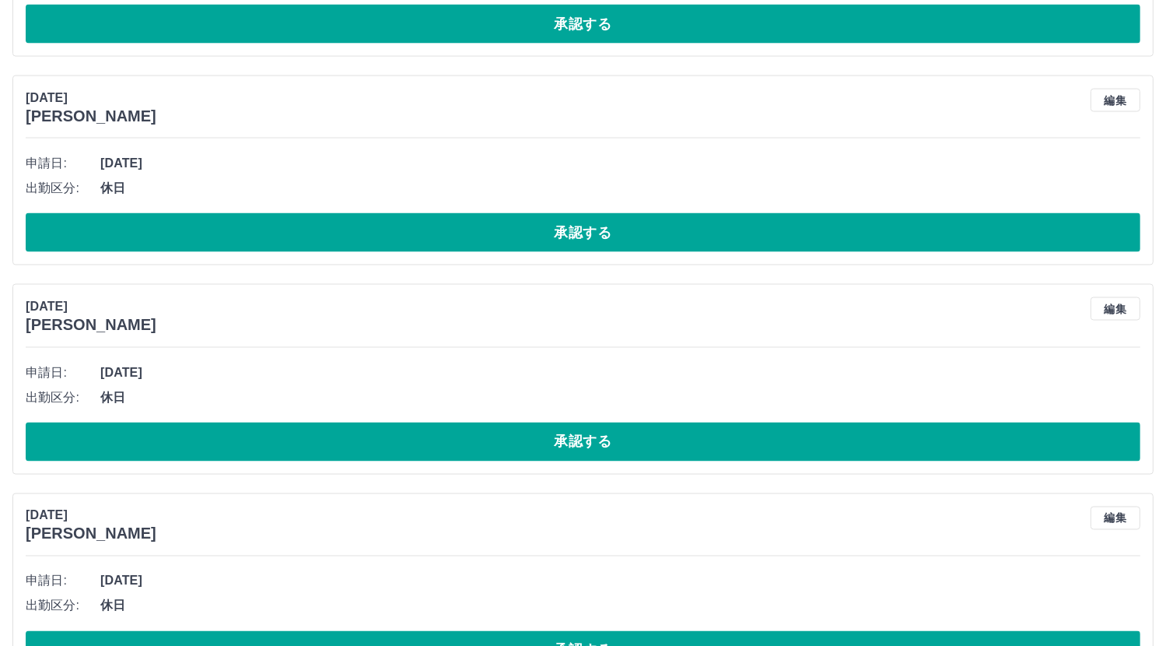
scroll to position [20092, 0]
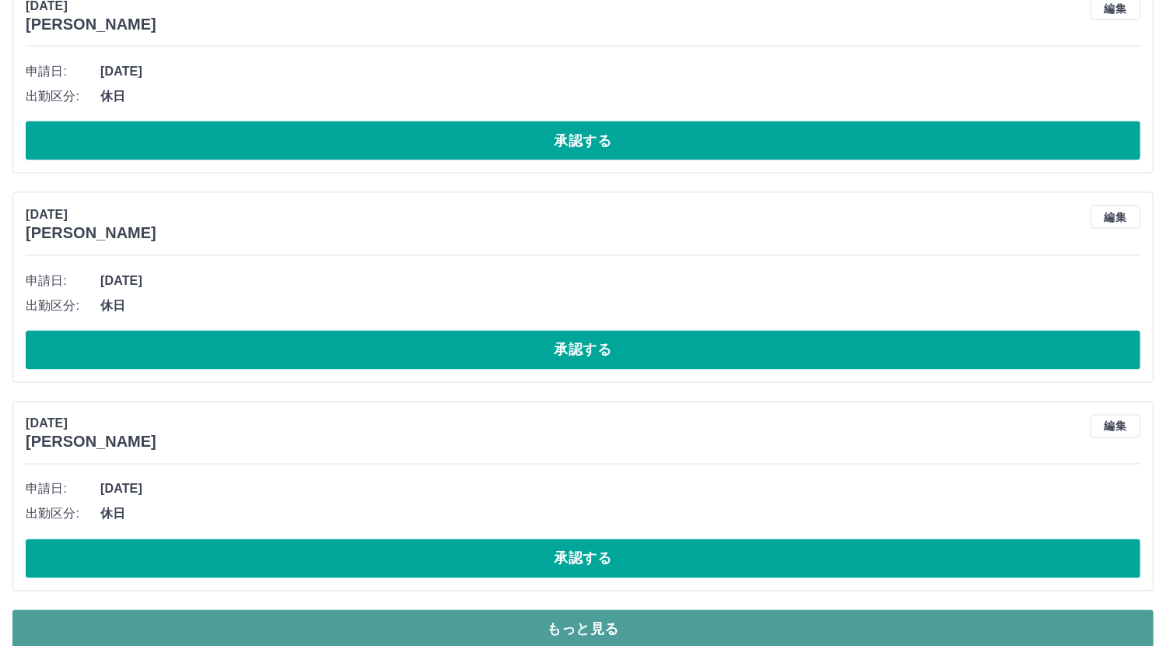
click at [538, 610] on button "もっと見る" at bounding box center [582, 629] width 1141 height 39
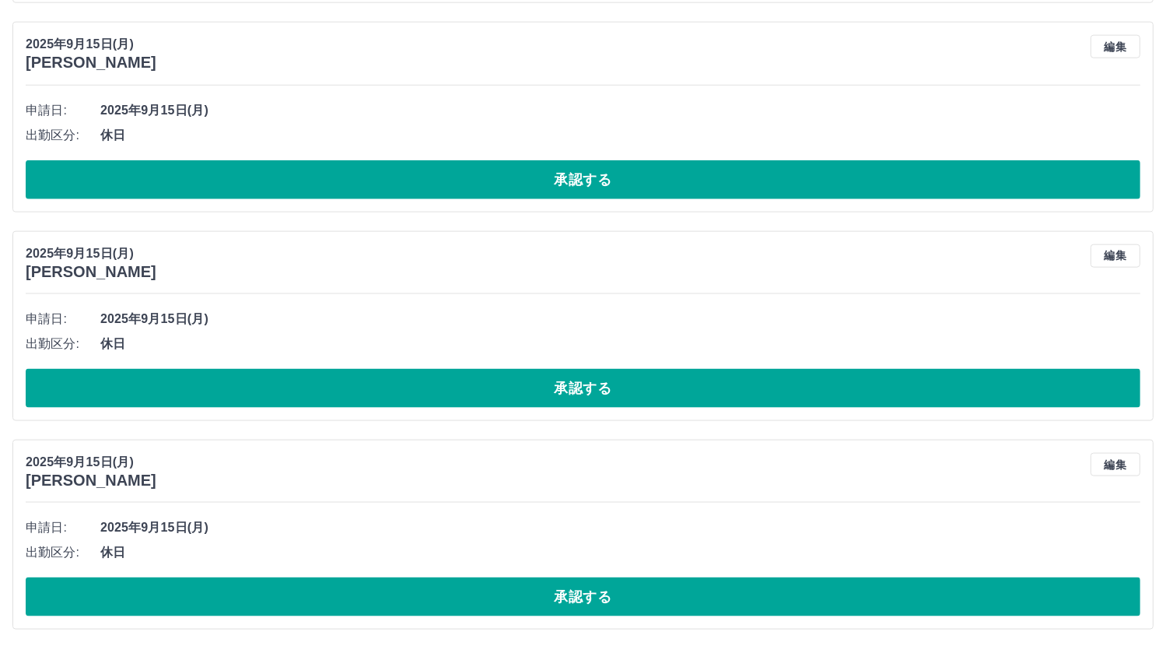
scroll to position [25298, 0]
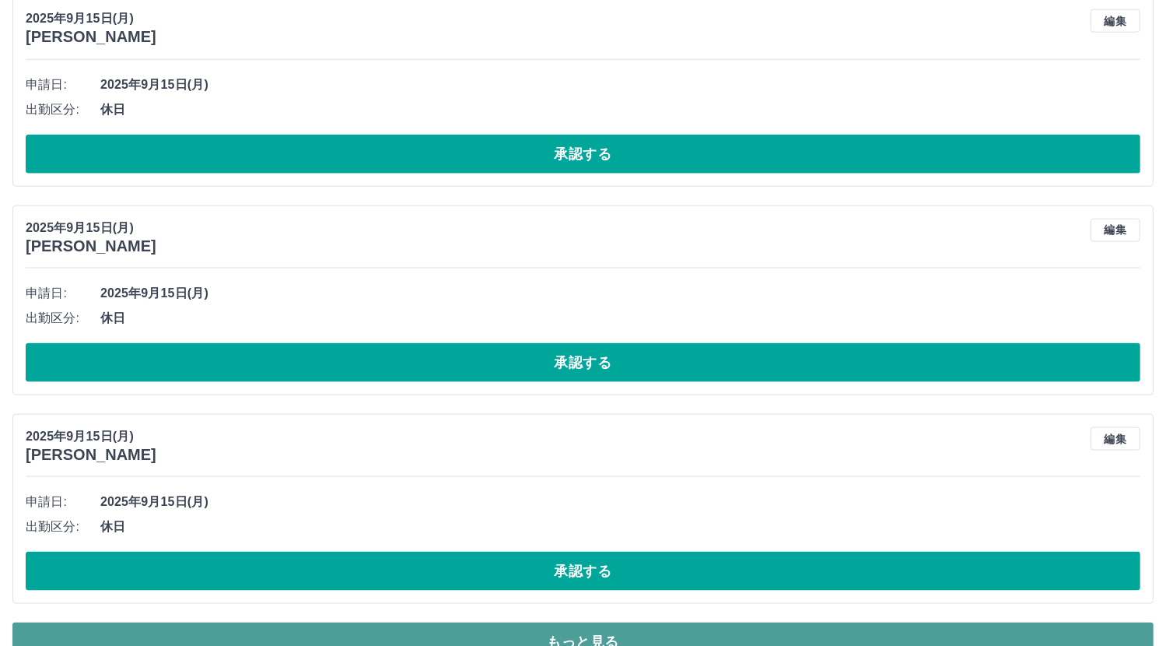
click at [485, 622] on button "もっと見る" at bounding box center [582, 641] width 1141 height 39
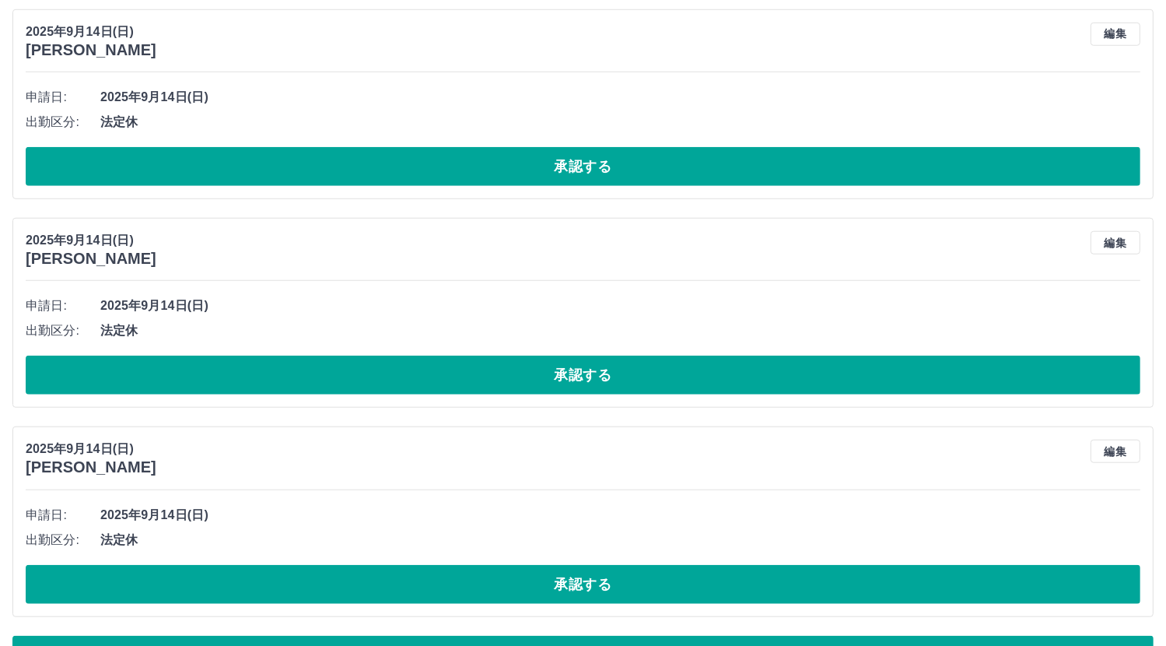
scroll to position [30506, 0]
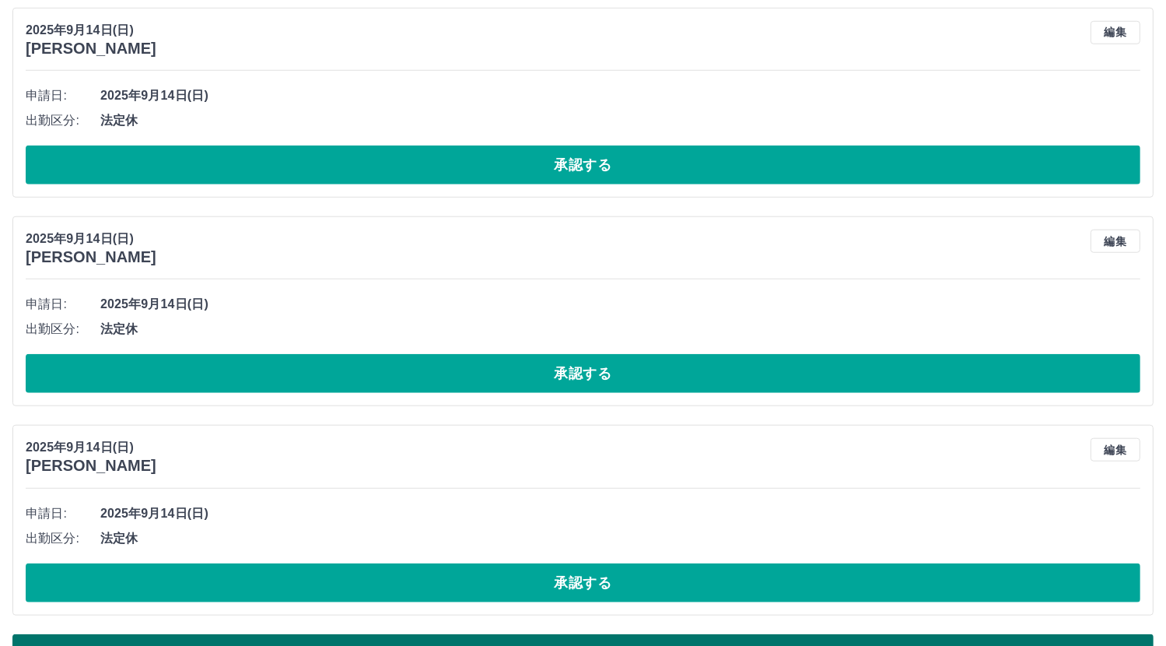
click at [717, 634] on button "もっと見る" at bounding box center [582, 653] width 1141 height 39
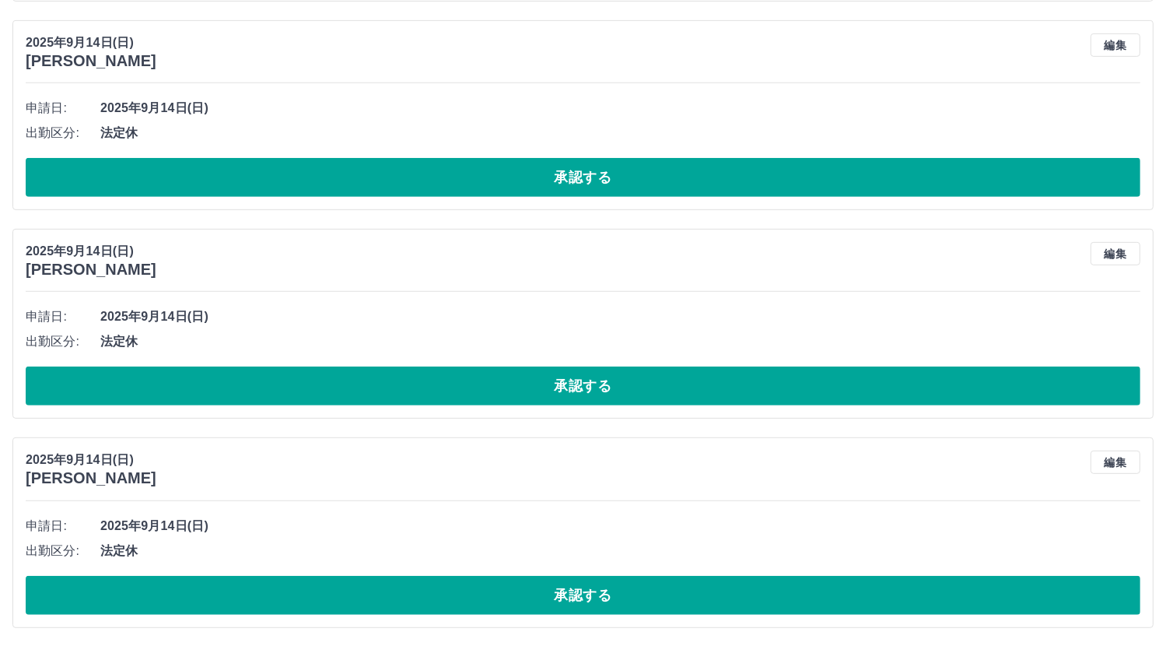
scroll to position [35713, 0]
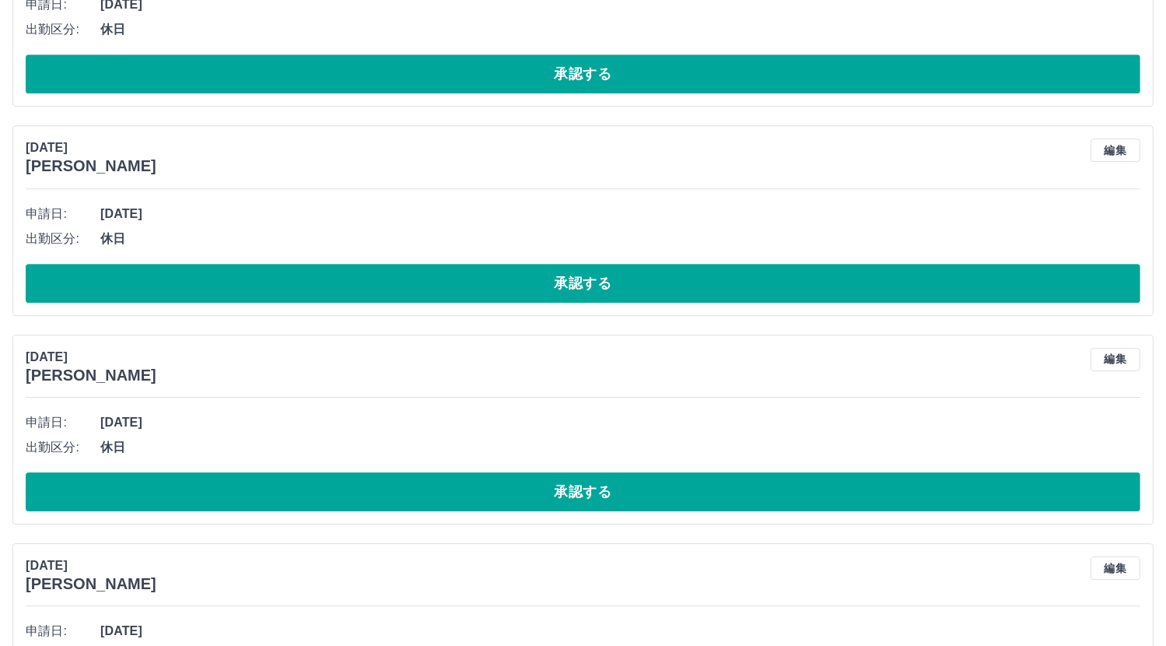
scroll to position [39821, 0]
